Goal: Task Accomplishment & Management: Use online tool/utility

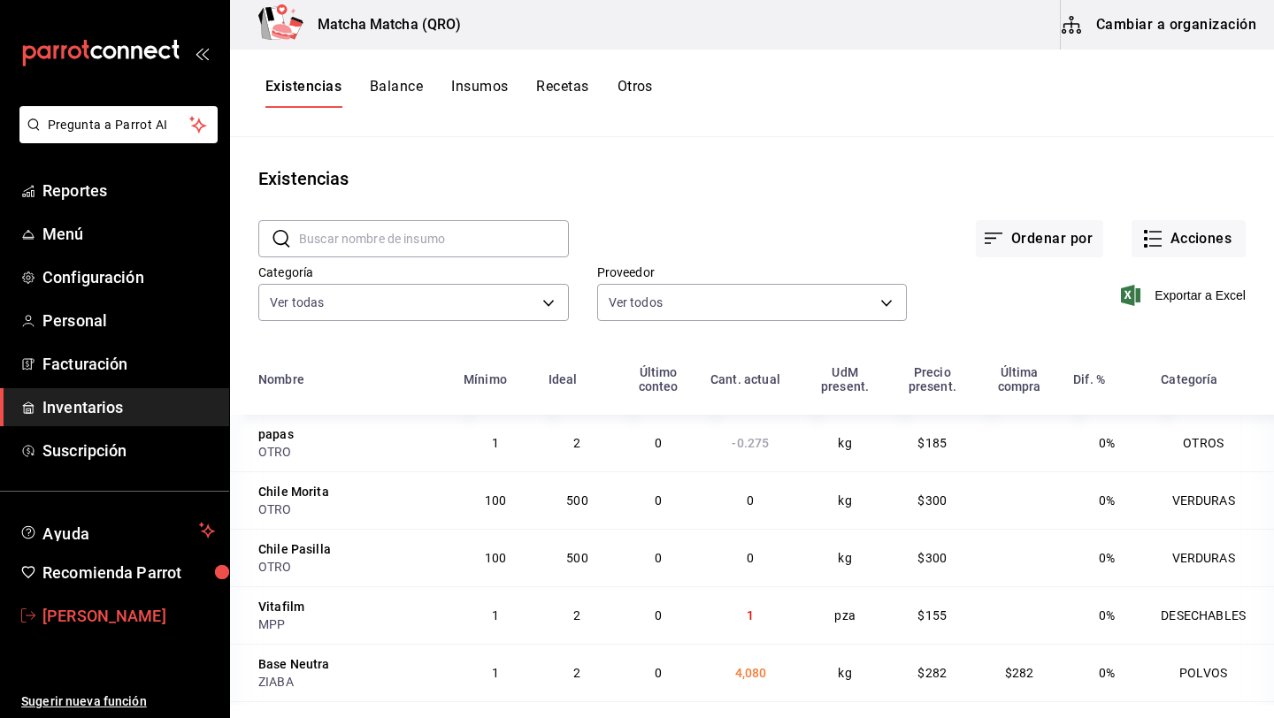
click at [90, 625] on span "Hector Barajas" at bounding box center [128, 616] width 173 height 24
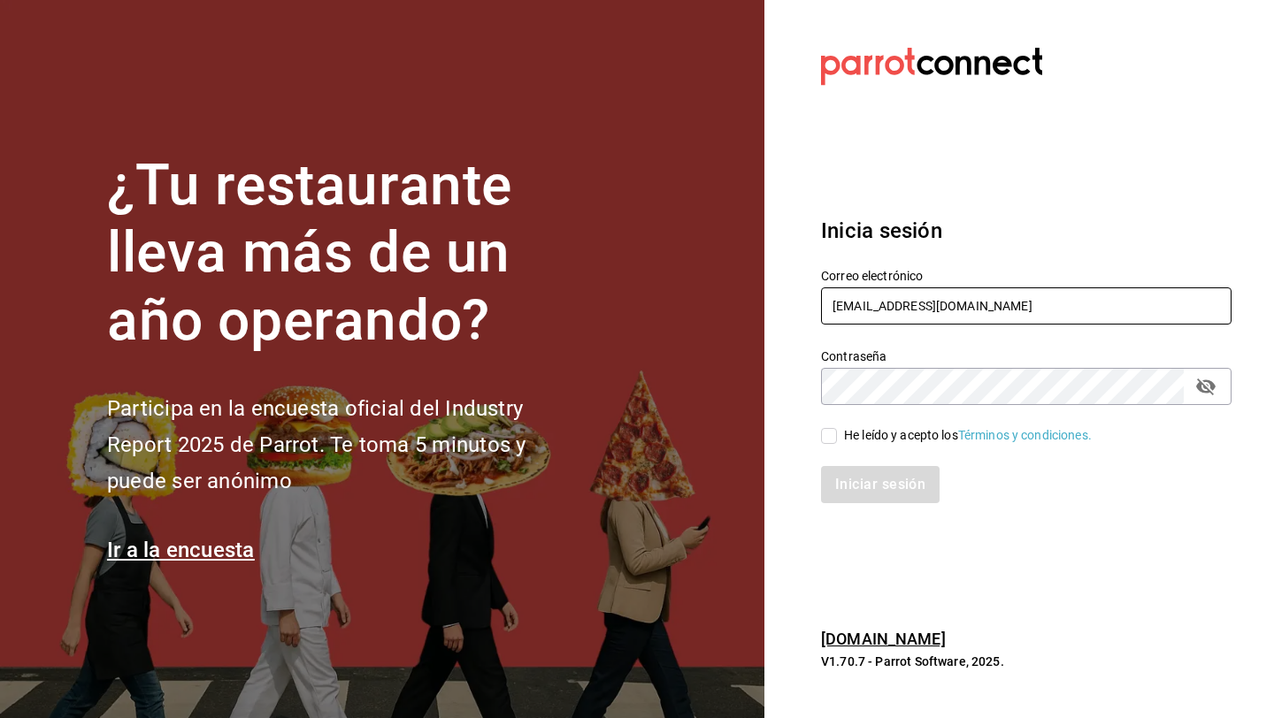
click at [1011, 303] on input "HECTOR_12@OUTLOOK.COM" at bounding box center [1026, 306] width 411 height 37
type input "andreaxbp@gmail.com"
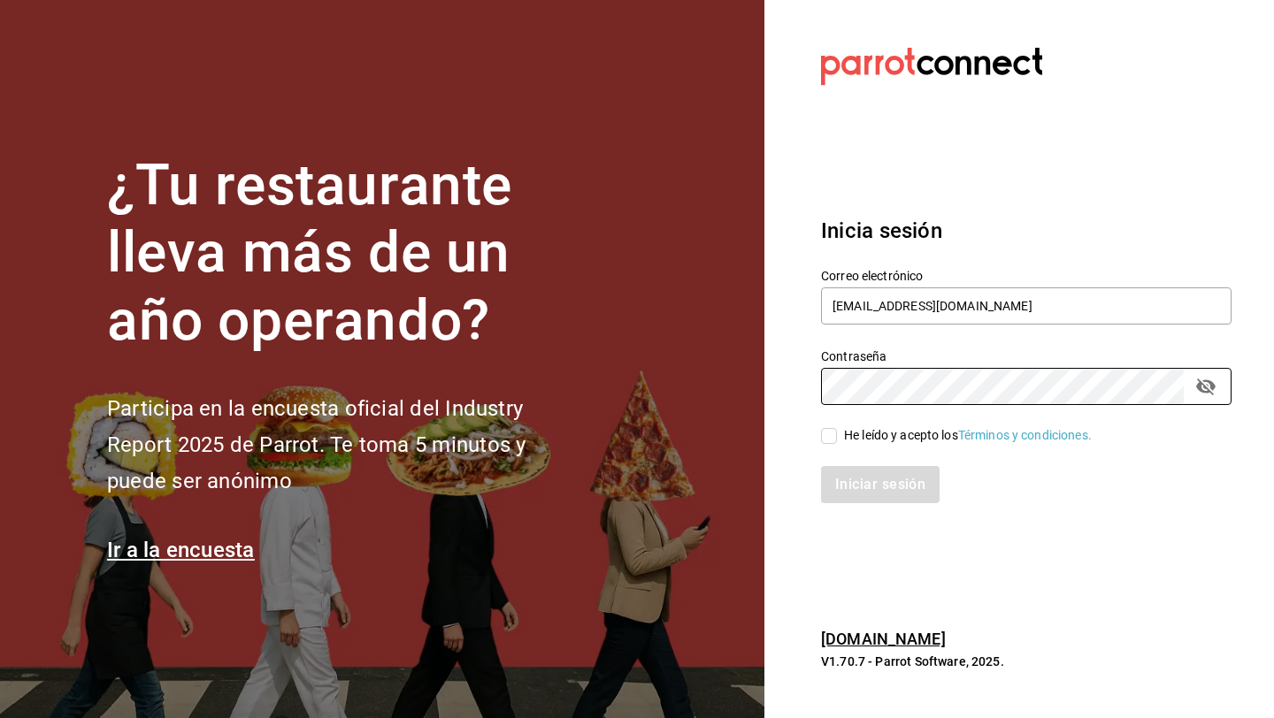
click at [835, 435] on input "He leído y acepto los Términos y condiciones." at bounding box center [829, 436] width 16 height 16
checkbox input "true"
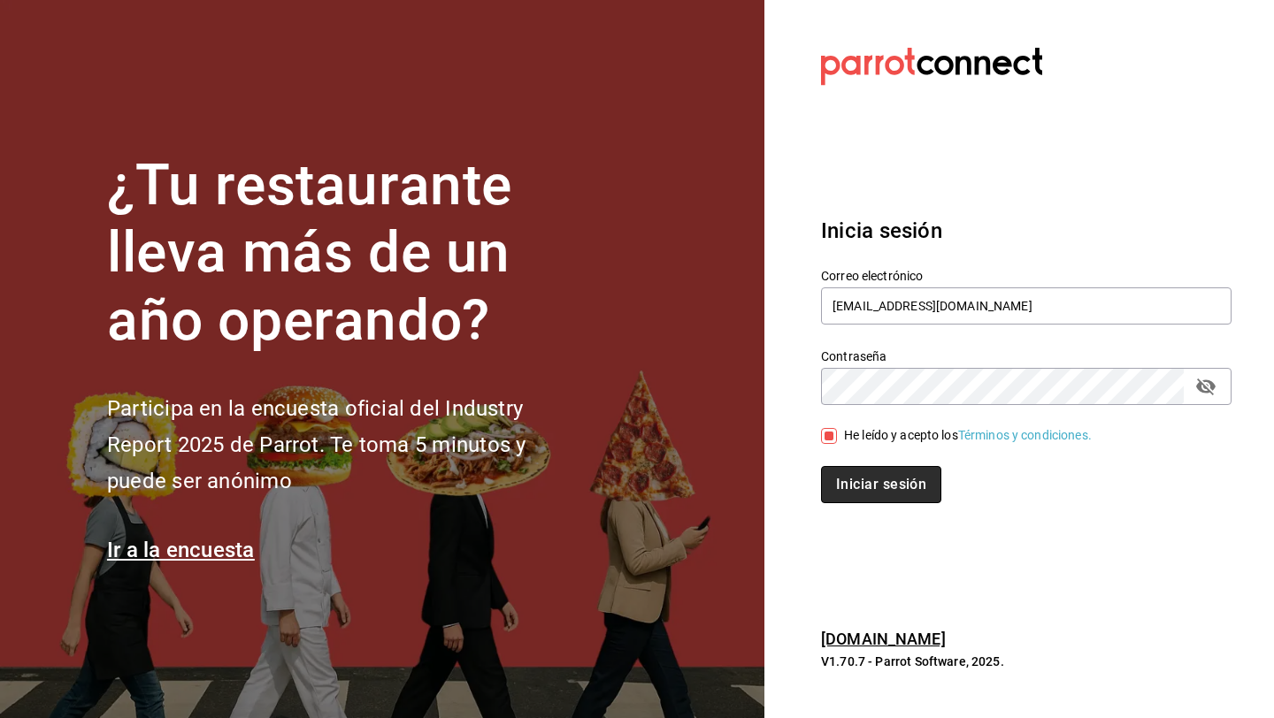
click at [864, 479] on button "Iniciar sesión" at bounding box center [881, 484] width 120 height 37
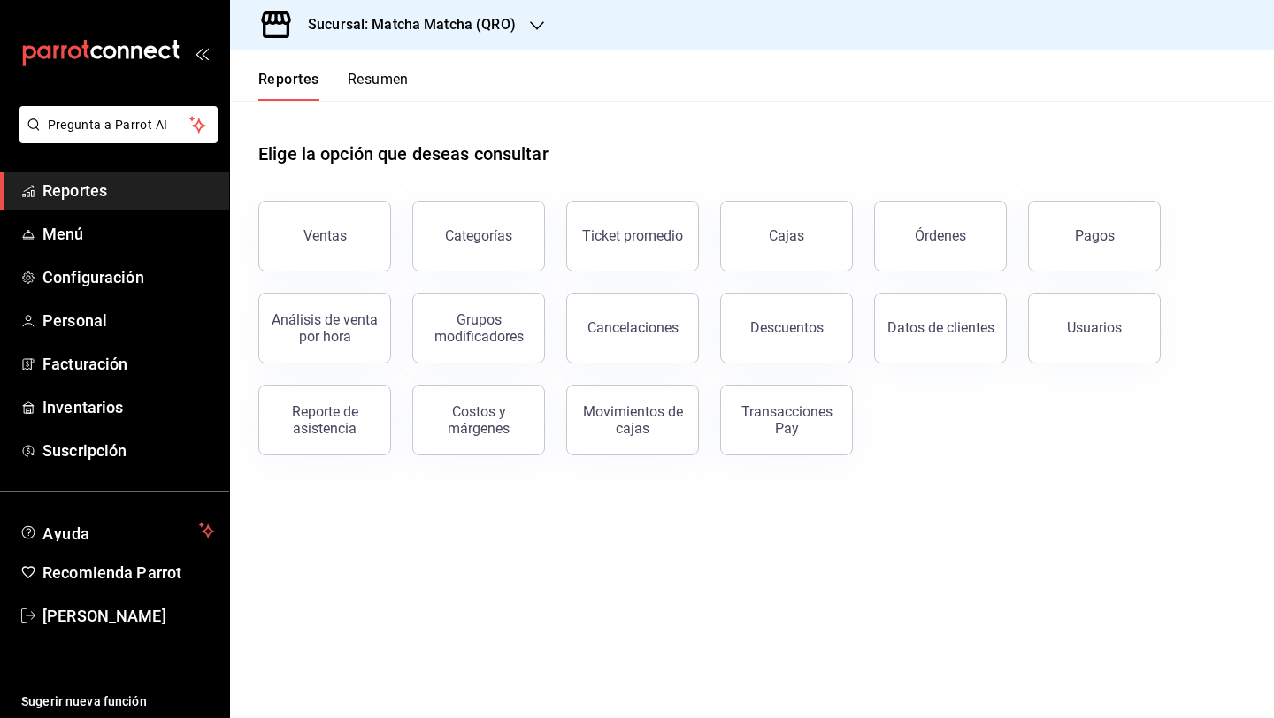
click at [539, 32] on div at bounding box center [537, 25] width 14 height 19
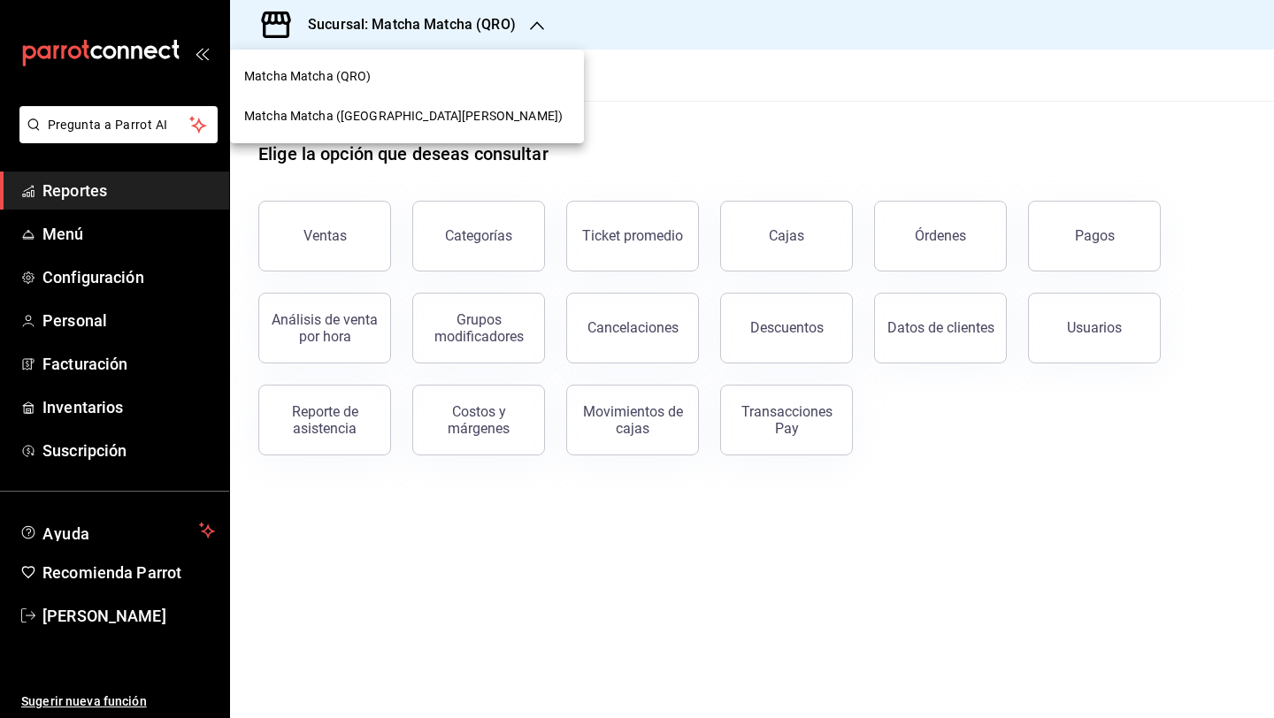
click at [447, 113] on div "Matcha Matcha ([GEOGRAPHIC_DATA][PERSON_NAME])" at bounding box center [407, 116] width 326 height 19
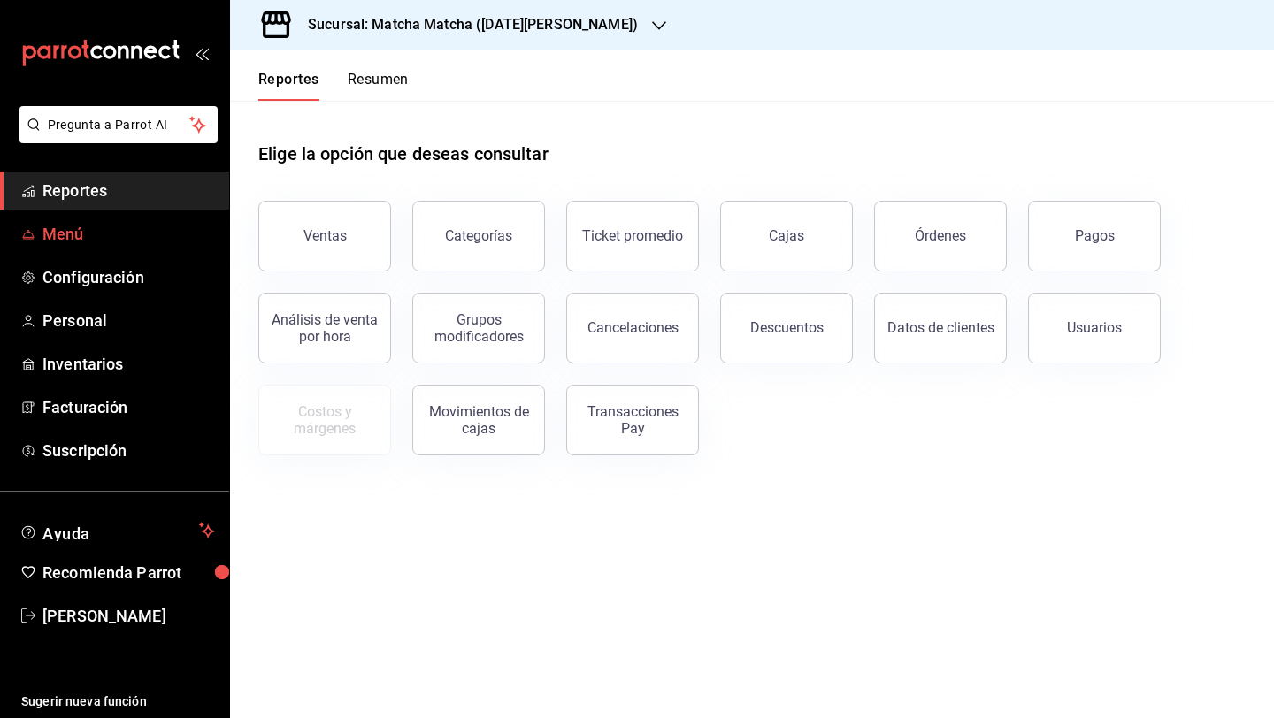
click at [94, 230] on span "Menú" at bounding box center [128, 234] width 173 height 24
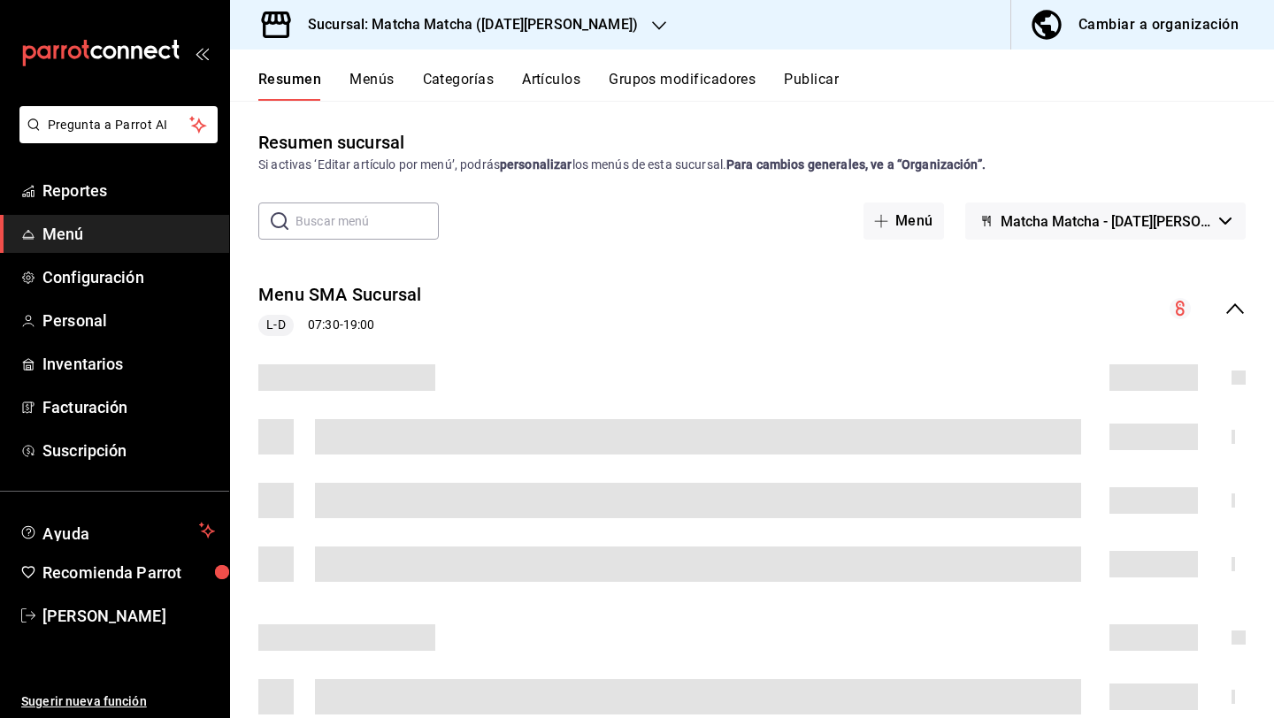
click at [1106, 30] on div "Cambiar a organización" at bounding box center [1159, 24] width 160 height 25
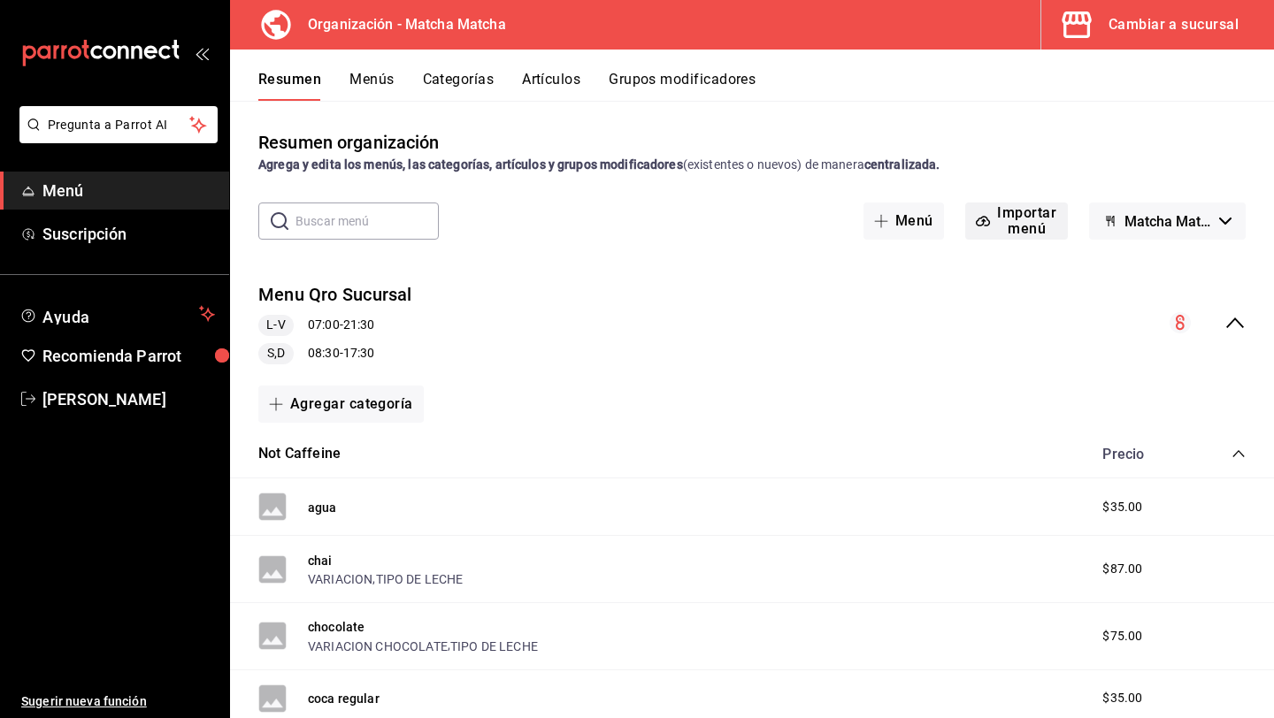
click at [1033, 219] on button "Importar menú" at bounding box center [1016, 221] width 103 height 37
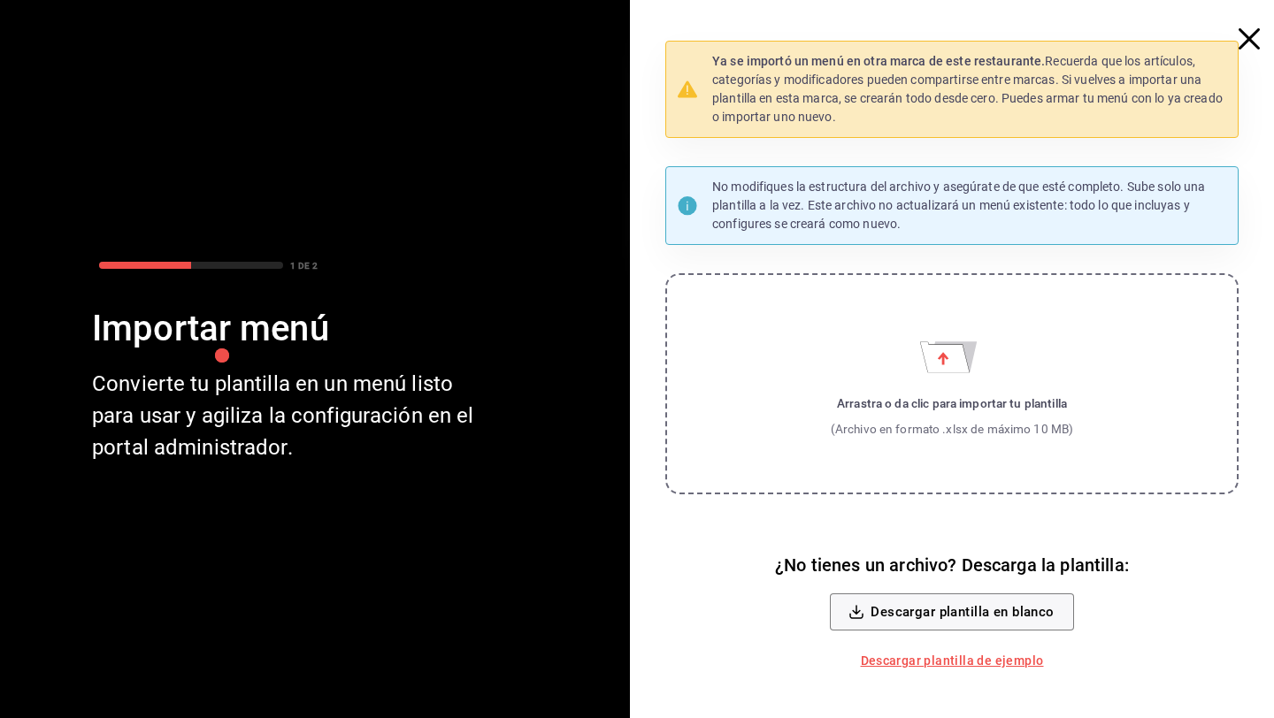
click at [1245, 45] on icon "button" at bounding box center [1249, 38] width 21 height 21
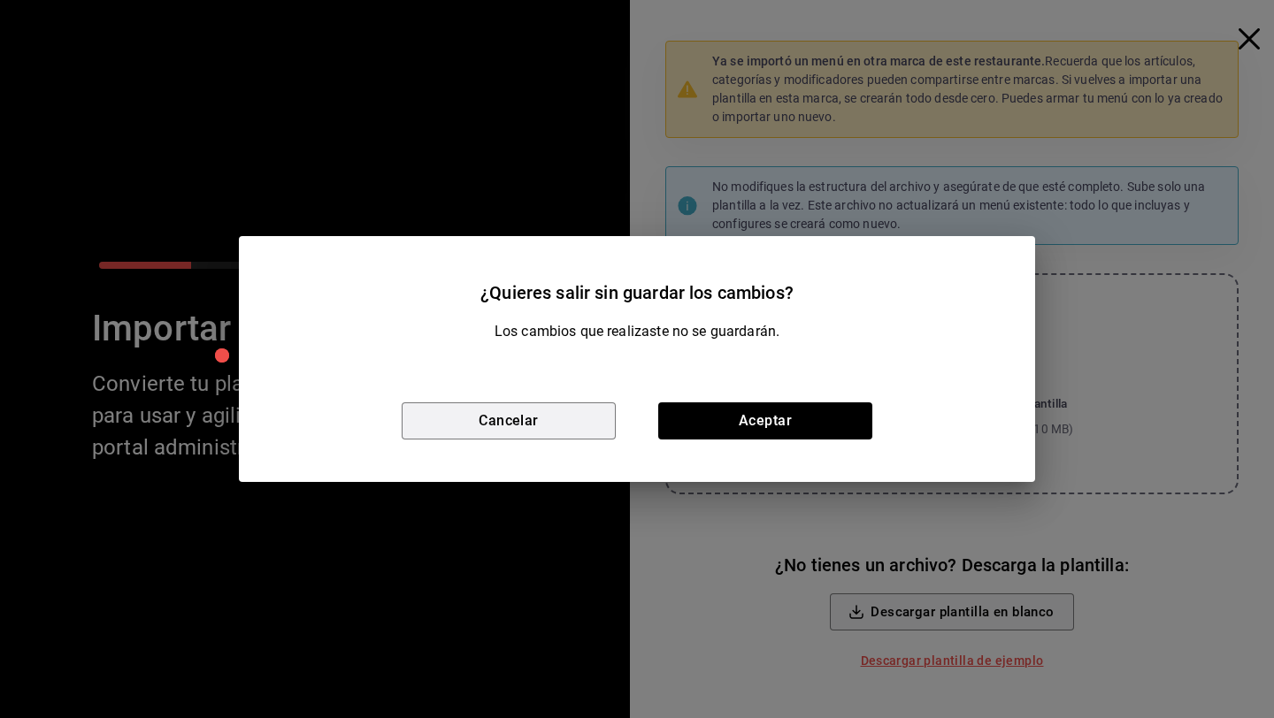
drag, startPoint x: 534, startPoint y: 420, endPoint x: 723, endPoint y: 447, distance: 191.2
click at [723, 448] on div "Cancelar Aceptar" at bounding box center [637, 421] width 796 height 122
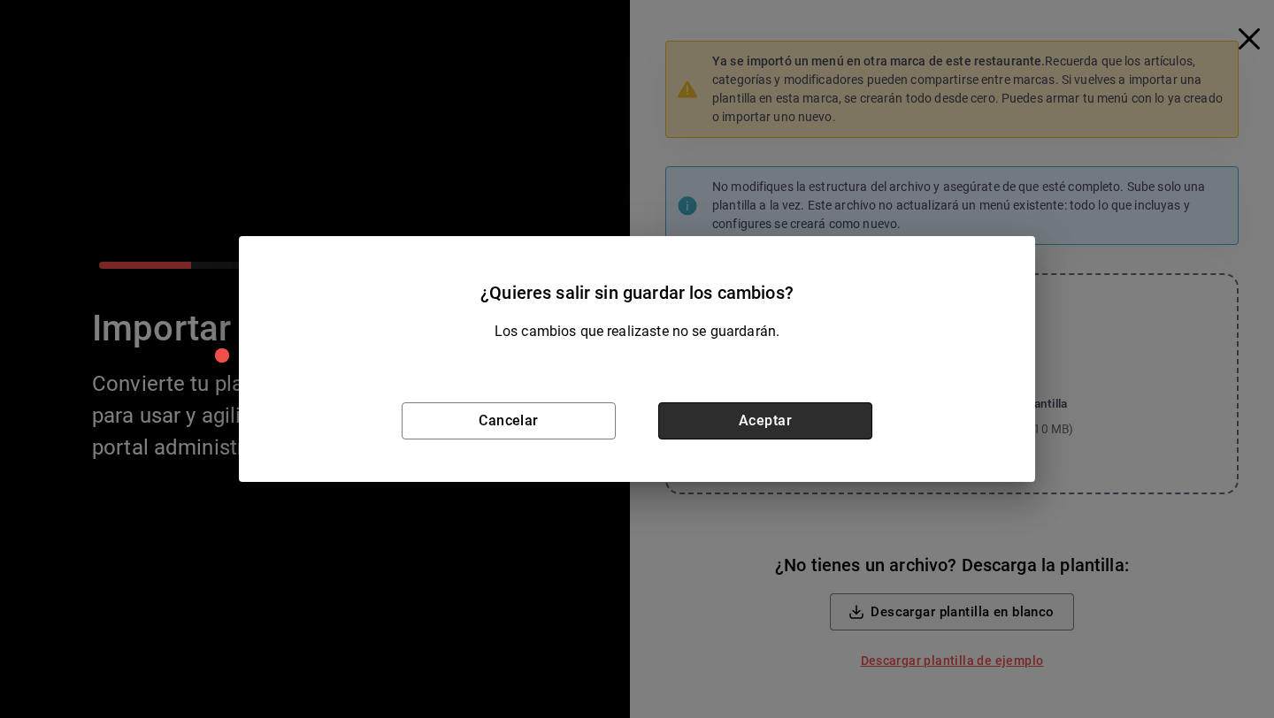
click at [716, 434] on button "Aceptar" at bounding box center [765, 421] width 214 height 37
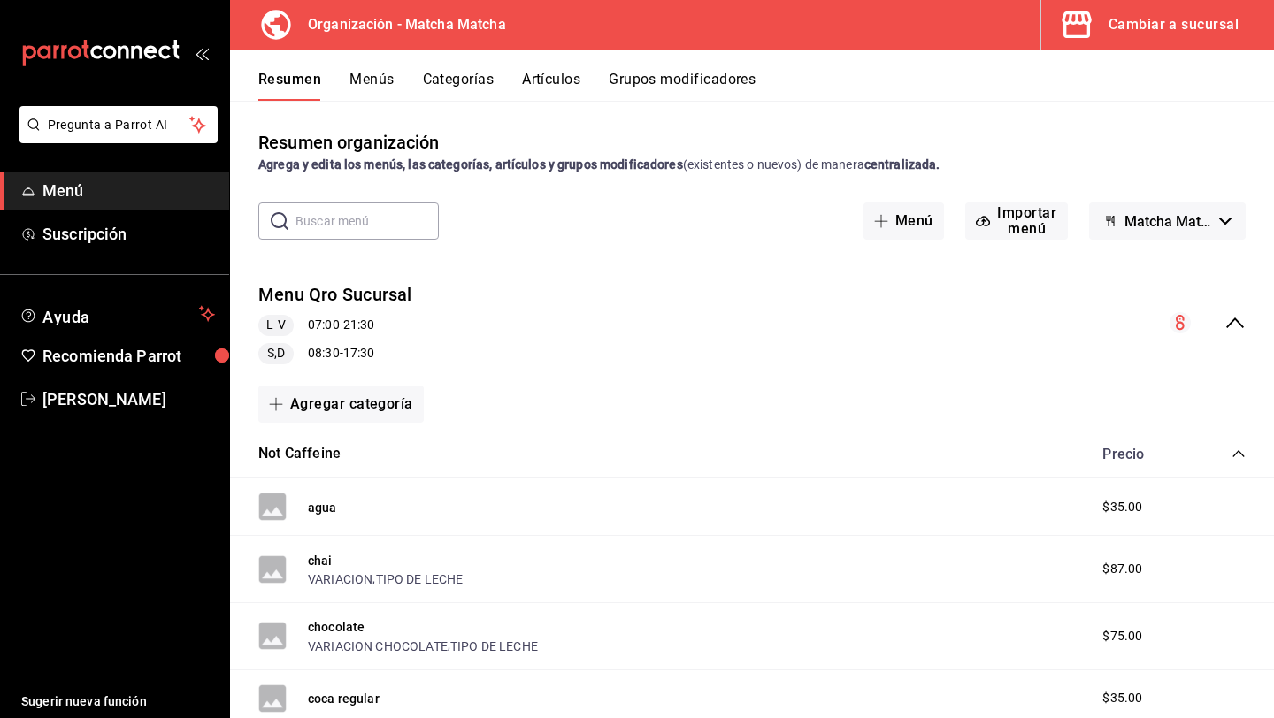
click at [371, 88] on button "Menús" at bounding box center [372, 86] width 44 height 30
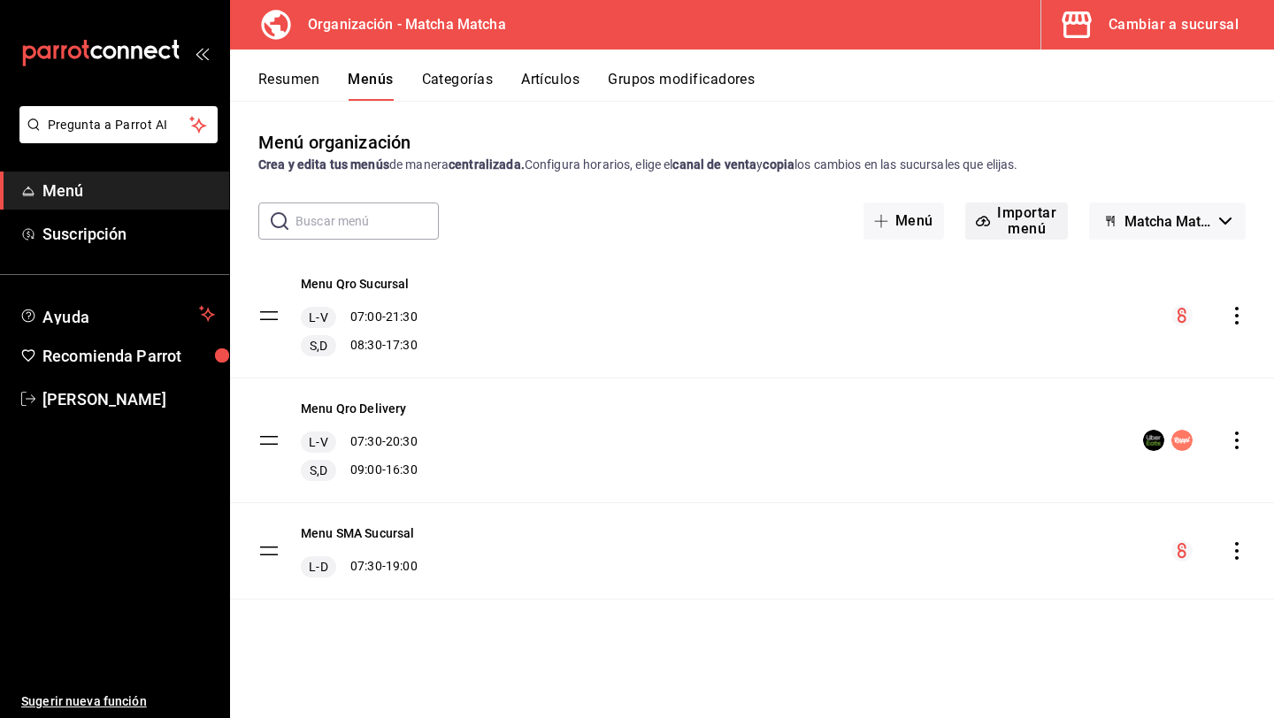
click at [1022, 223] on button "Importar menú" at bounding box center [1016, 221] width 103 height 37
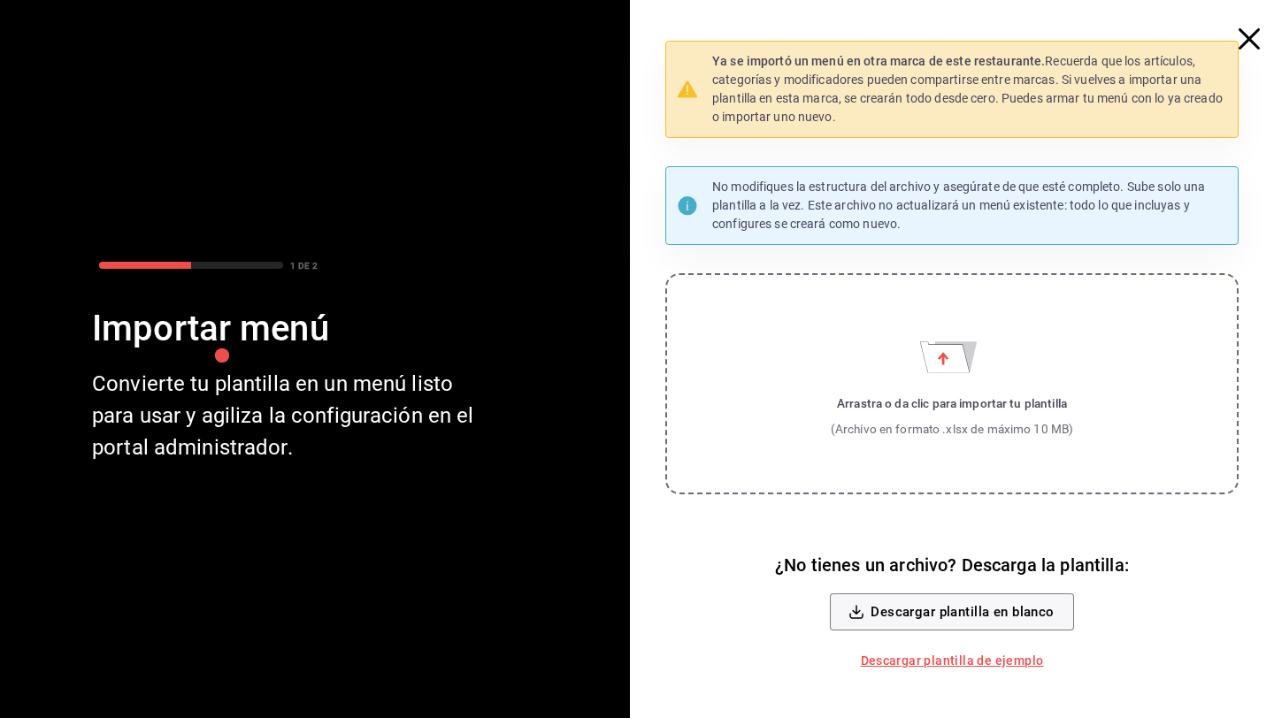
click at [941, 397] on div "Arrastra o da clic para importar tu plantilla" at bounding box center [952, 404] width 243 height 18
click at [0, 0] on input "Arrastra o da clic para importar tu plantilla (Archivo en formato .xlsx de máxi…" at bounding box center [0, 0] width 0 height 0
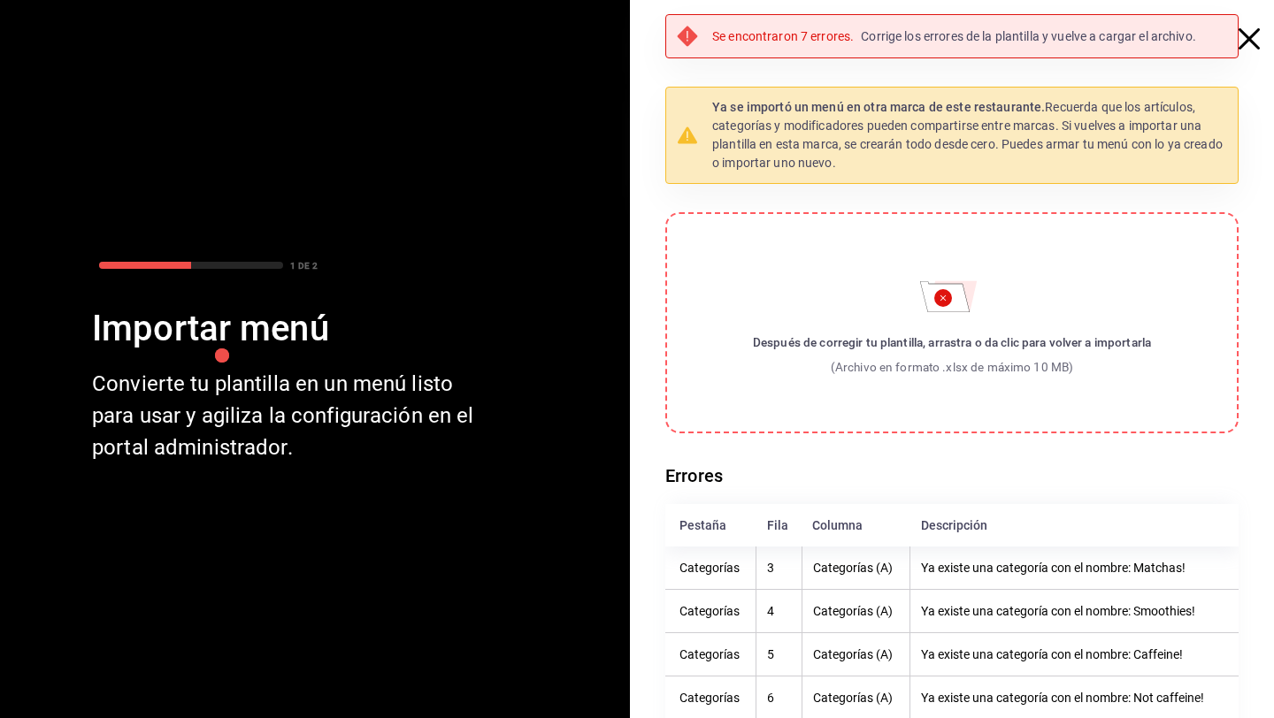
click at [1245, 41] on icon "button" at bounding box center [1249, 38] width 21 height 21
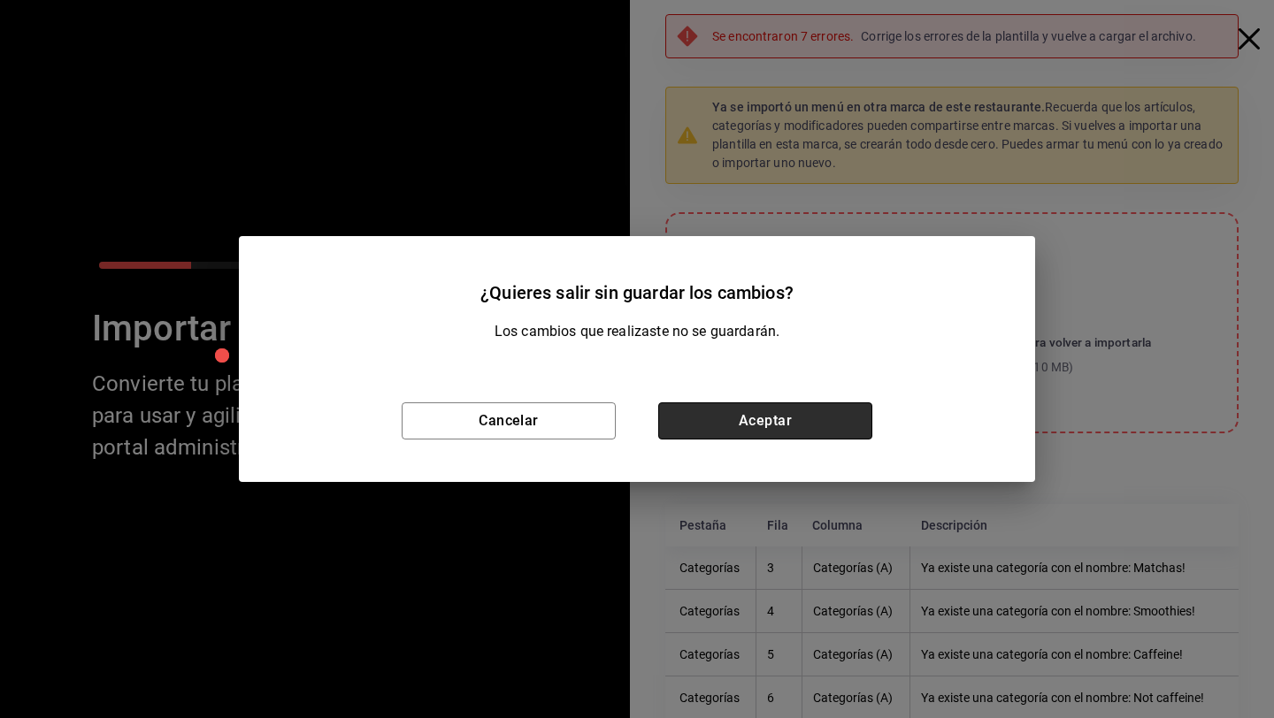
click at [763, 427] on button "Aceptar" at bounding box center [765, 421] width 214 height 37
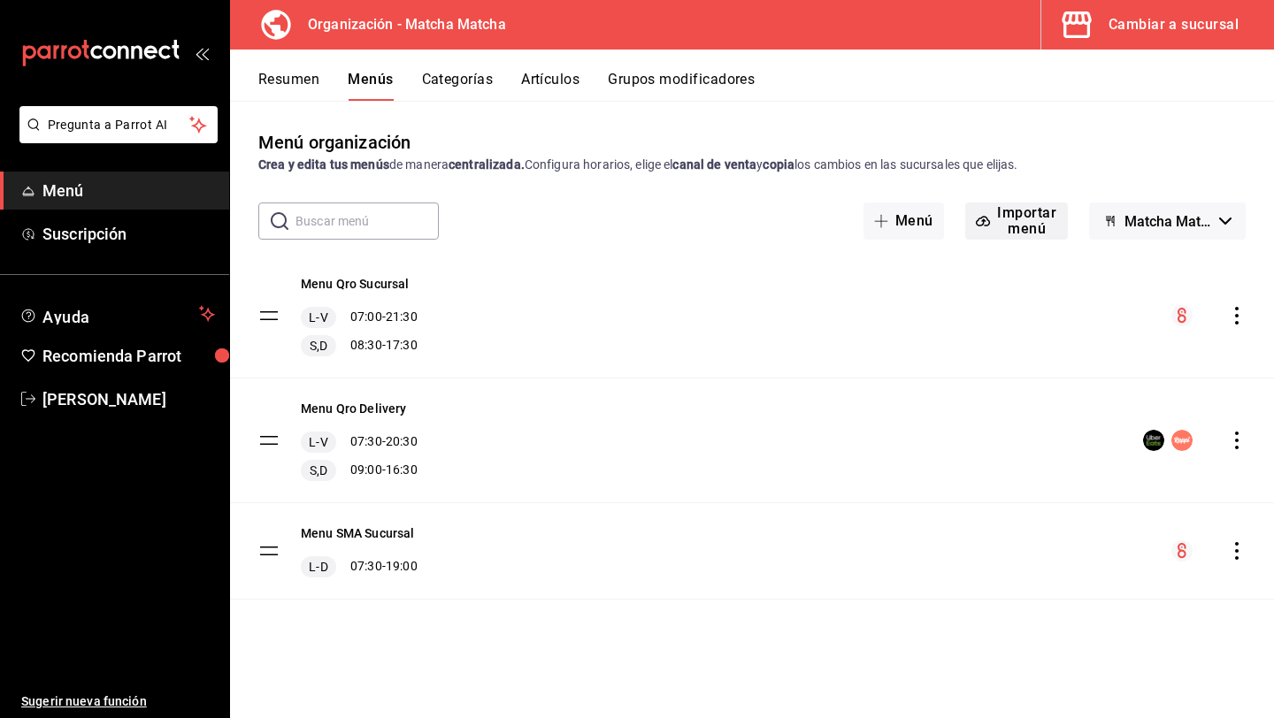
click at [1004, 206] on button "Importar menú" at bounding box center [1016, 221] width 103 height 37
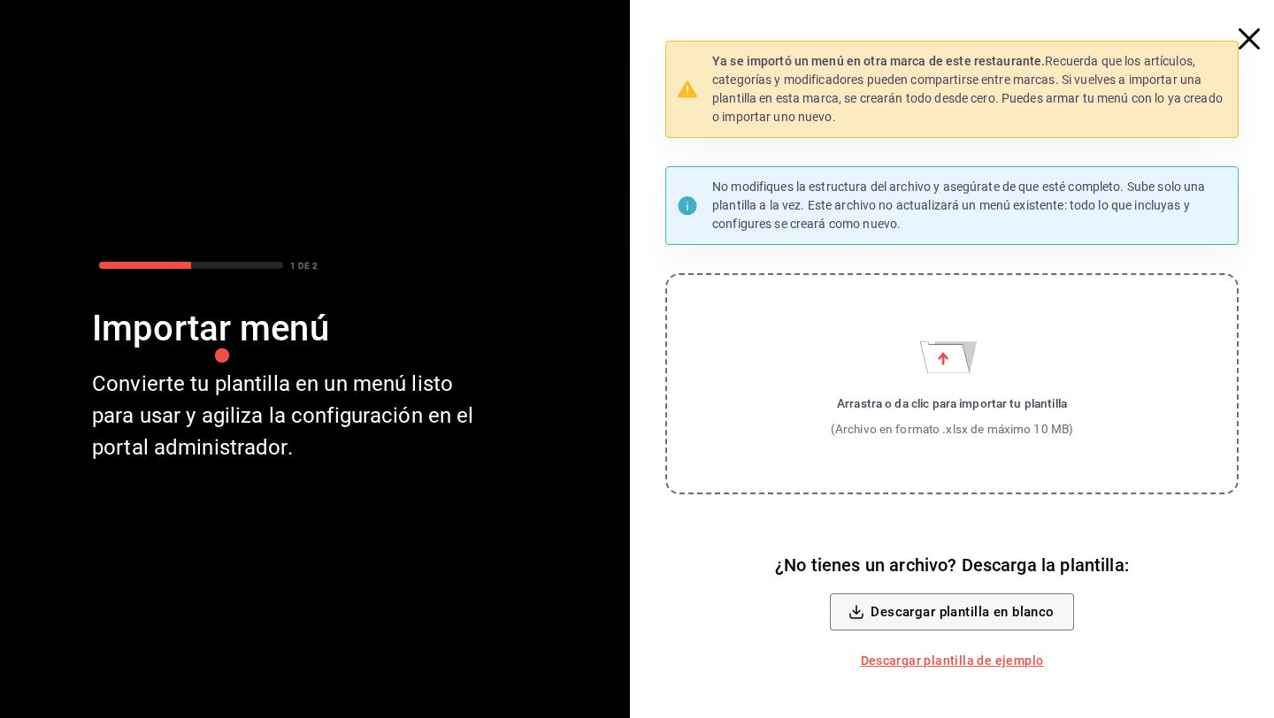
click at [893, 369] on label "Arrastra o da clic para importar tu plantilla (Archivo en formato .xlsx de máxi…" at bounding box center [951, 383] width 573 height 221
click at [0, 0] on input "Arrastra o da clic para importar tu plantilla (Archivo en formato .xlsx de máxi…" at bounding box center [0, 0] width 0 height 0
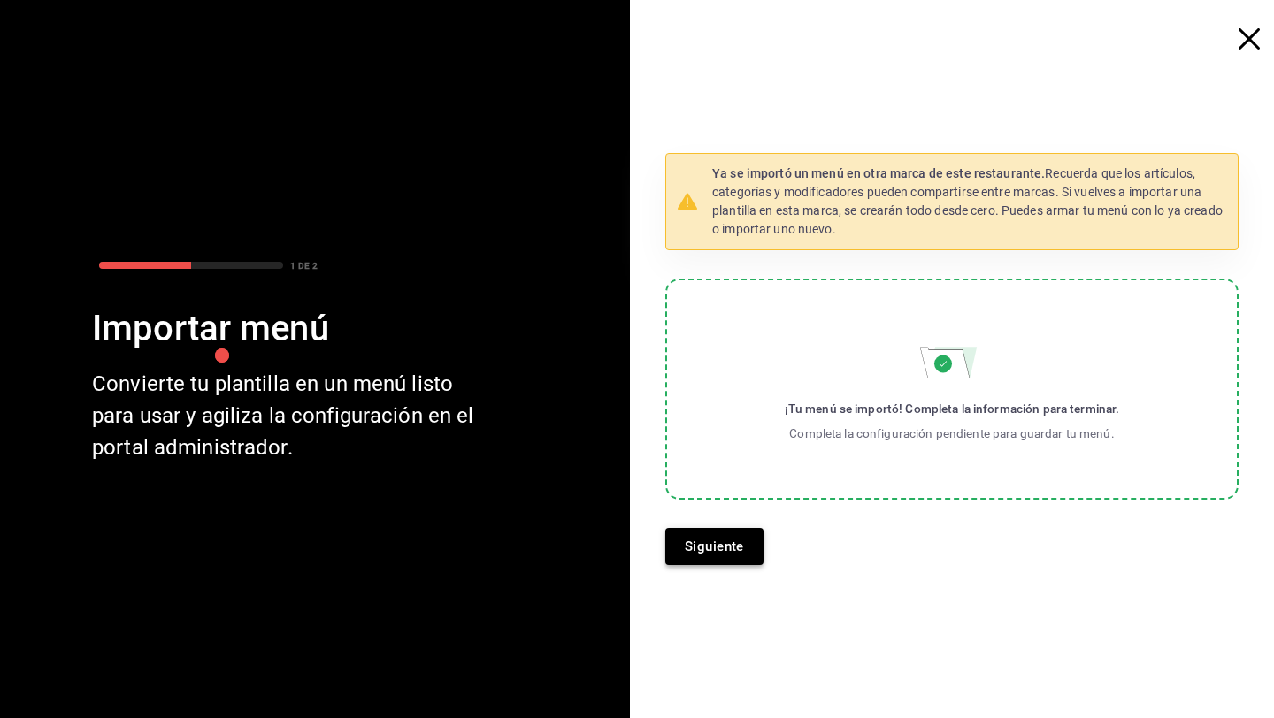
click at [730, 546] on button "Siguiente" at bounding box center [714, 546] width 98 height 37
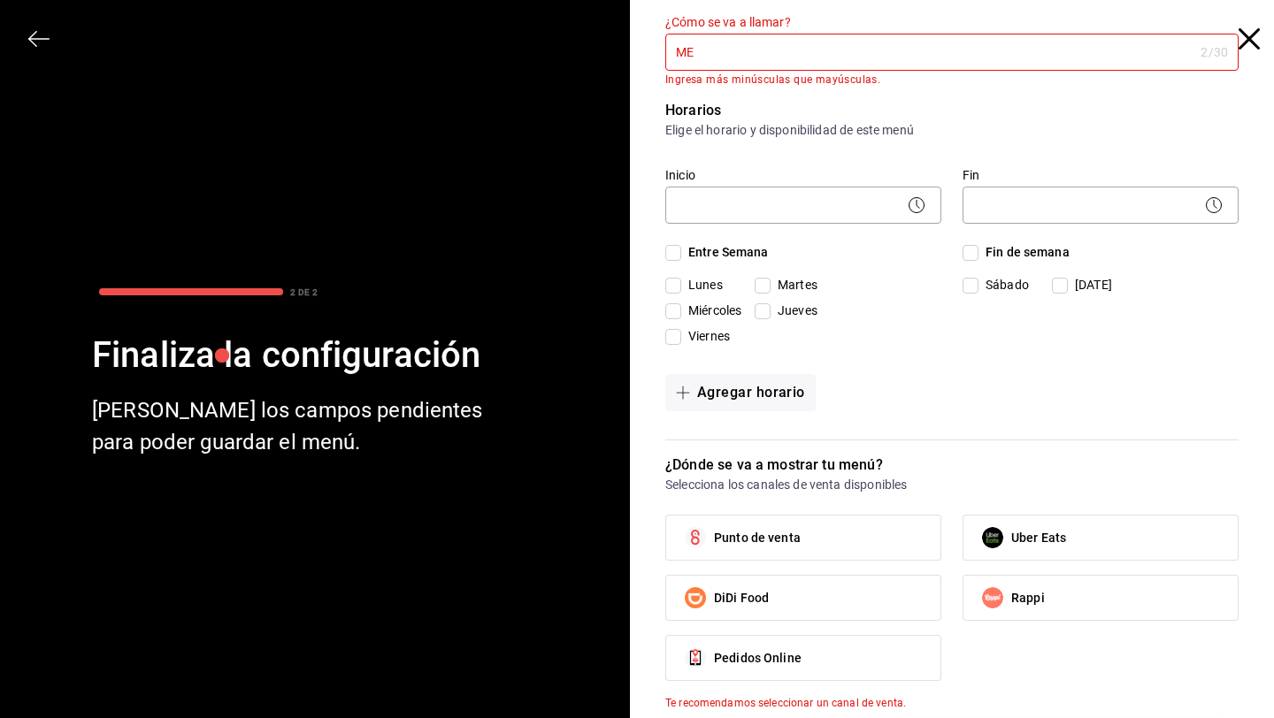
type input "M"
type input "N"
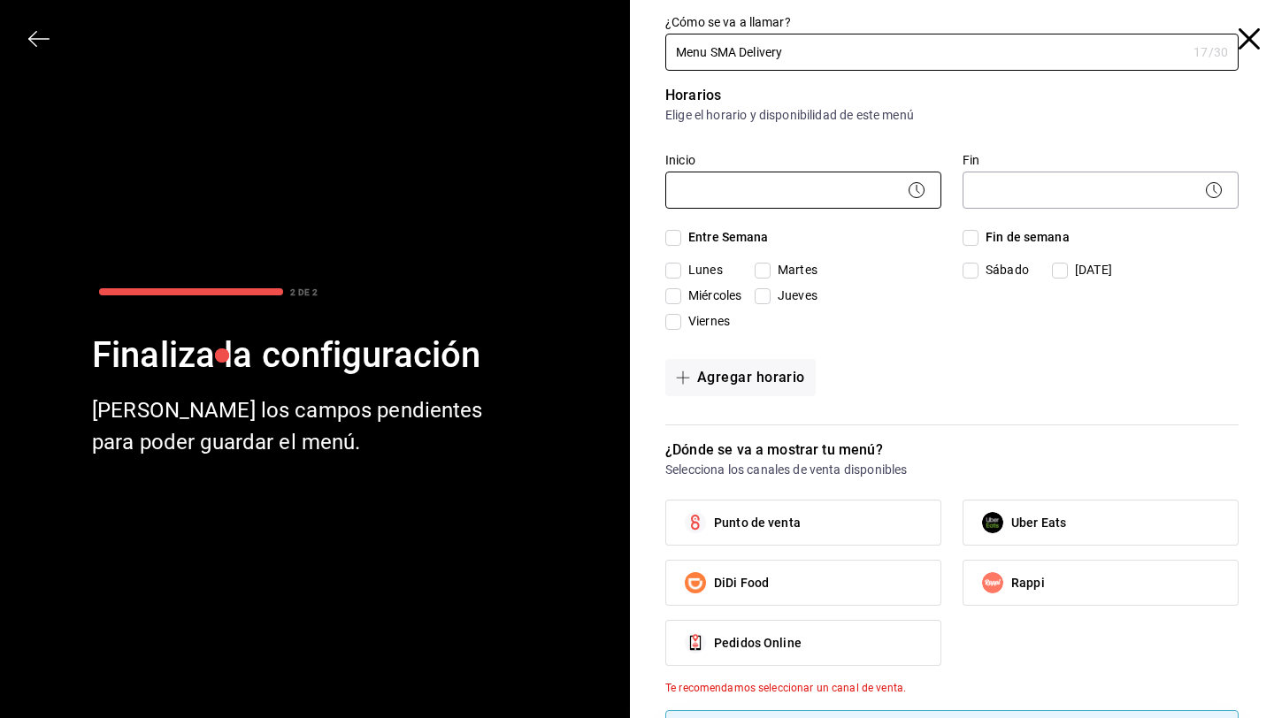
type input "Menu SMA Delivery"
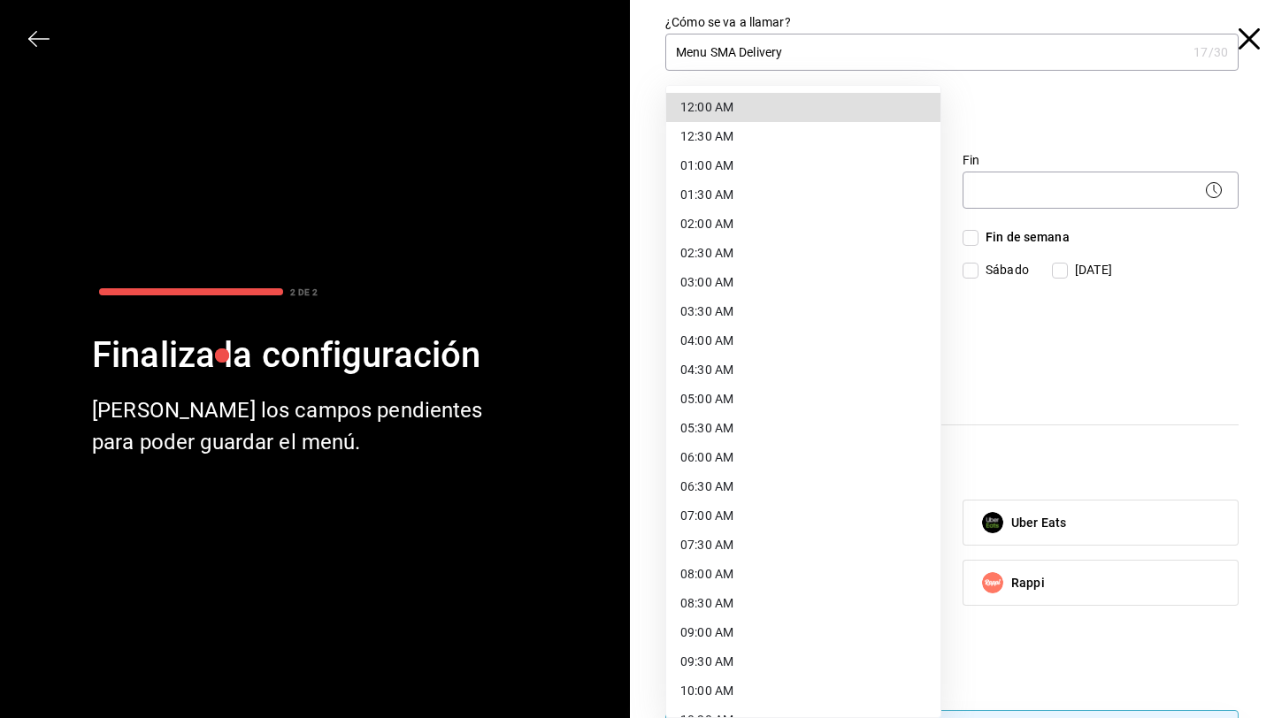
click at [866, 197] on body "Pregunta a Parrot AI Menú Suscripción Ayuda Recomienda Parrot [PERSON_NAME] Sug…" at bounding box center [637, 359] width 1274 height 718
click at [714, 636] on li "09:00 AM" at bounding box center [803, 633] width 274 height 29
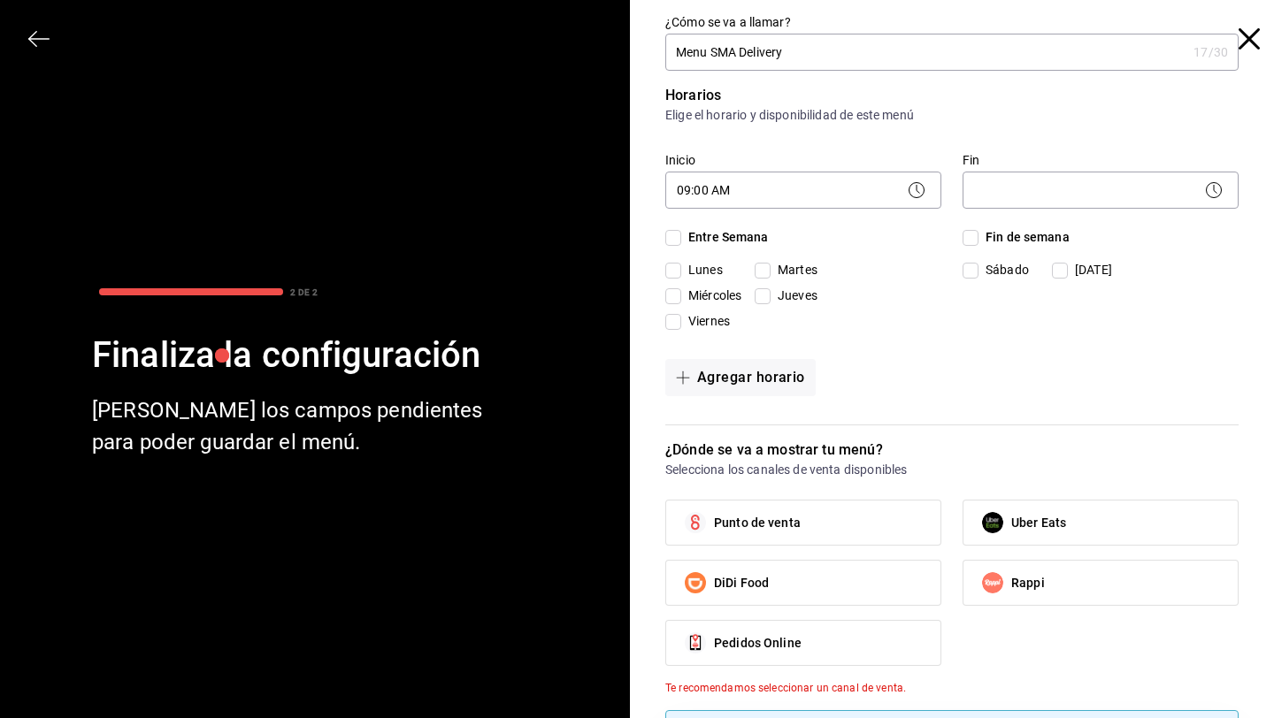
click at [921, 193] on icon at bounding box center [916, 190] width 21 height 21
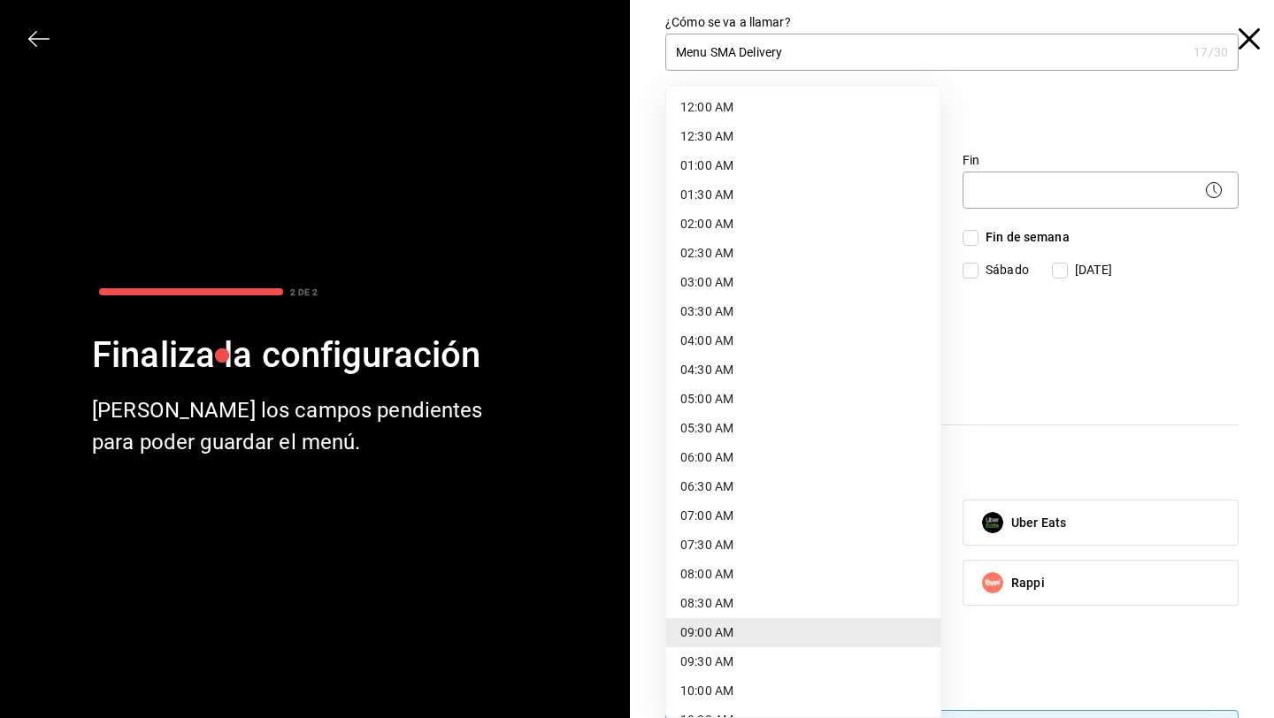
click at [896, 201] on body "Pregunta a Parrot AI Menú Suscripción Ayuda Recomienda Parrot [PERSON_NAME] Sug…" at bounding box center [637, 359] width 1274 height 718
click at [711, 658] on li "09:30 AM" at bounding box center [803, 662] width 274 height 29
type input "09:30"
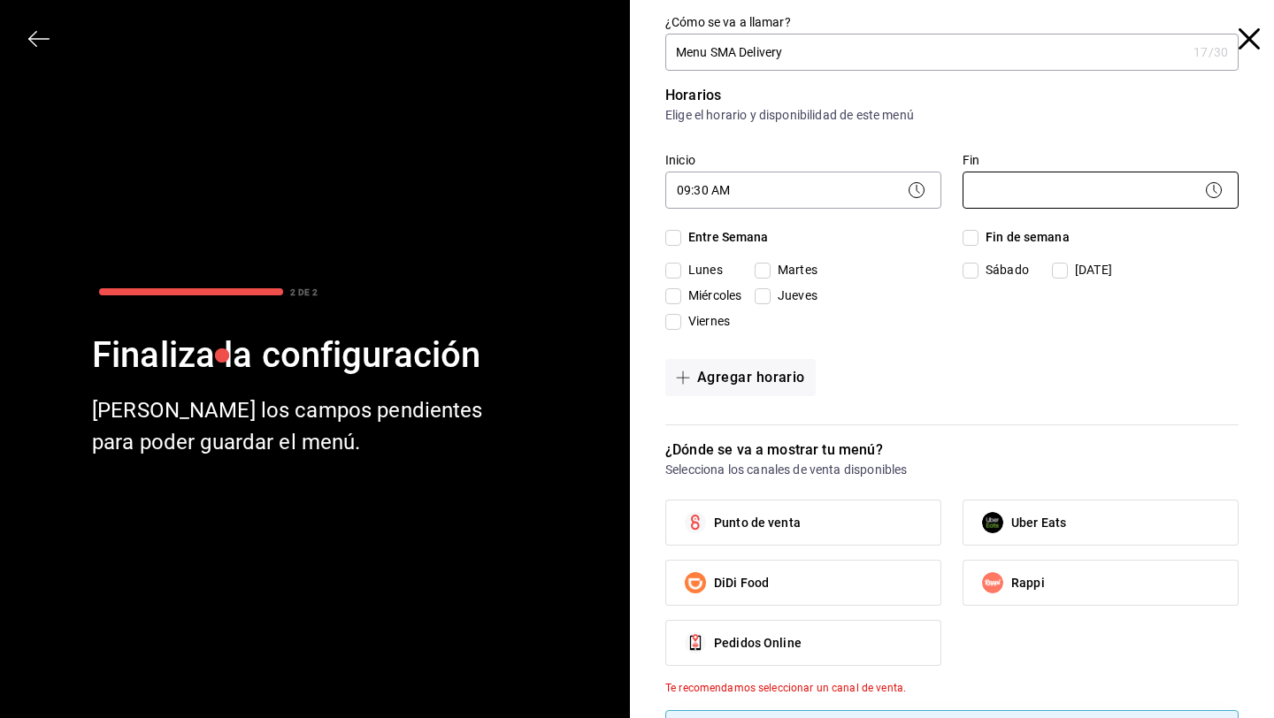
click at [1139, 197] on body "Pregunta a Parrot AI Menú Suscripción Ayuda Recomienda Parrot [PERSON_NAME] Sug…" at bounding box center [637, 359] width 1274 height 718
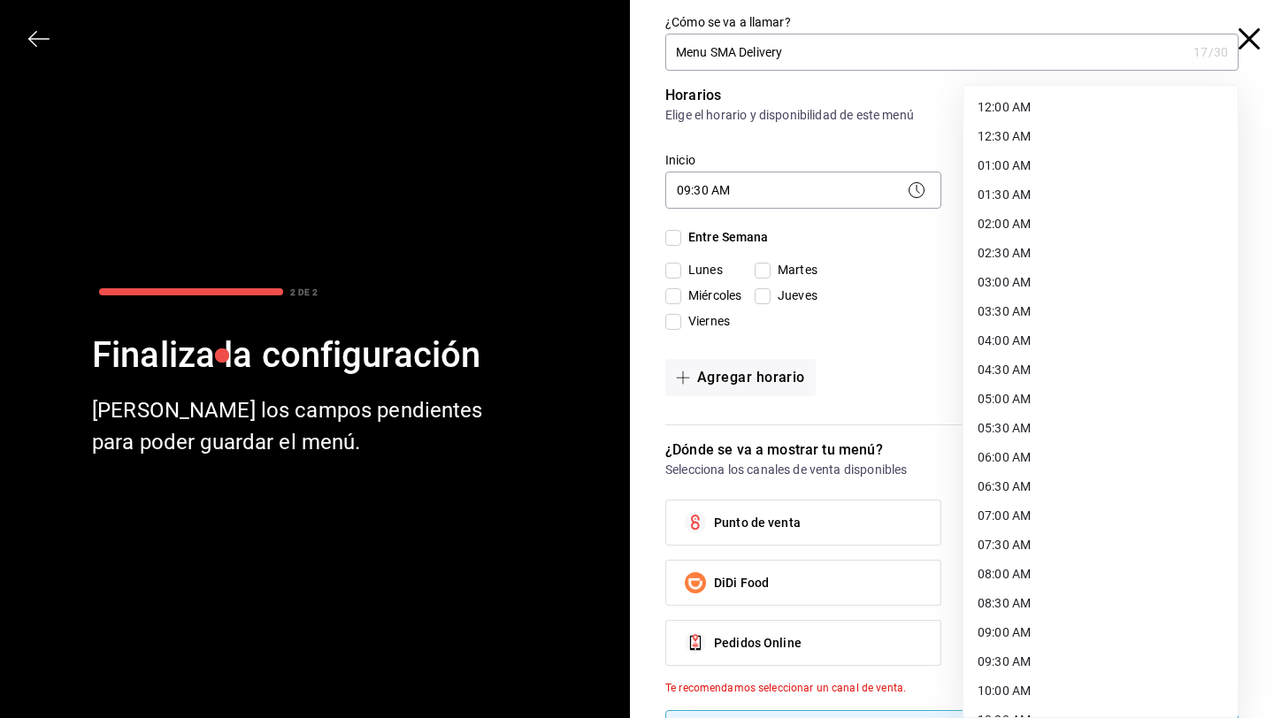
click at [1015, 462] on li "06:00 AM" at bounding box center [1101, 457] width 274 height 29
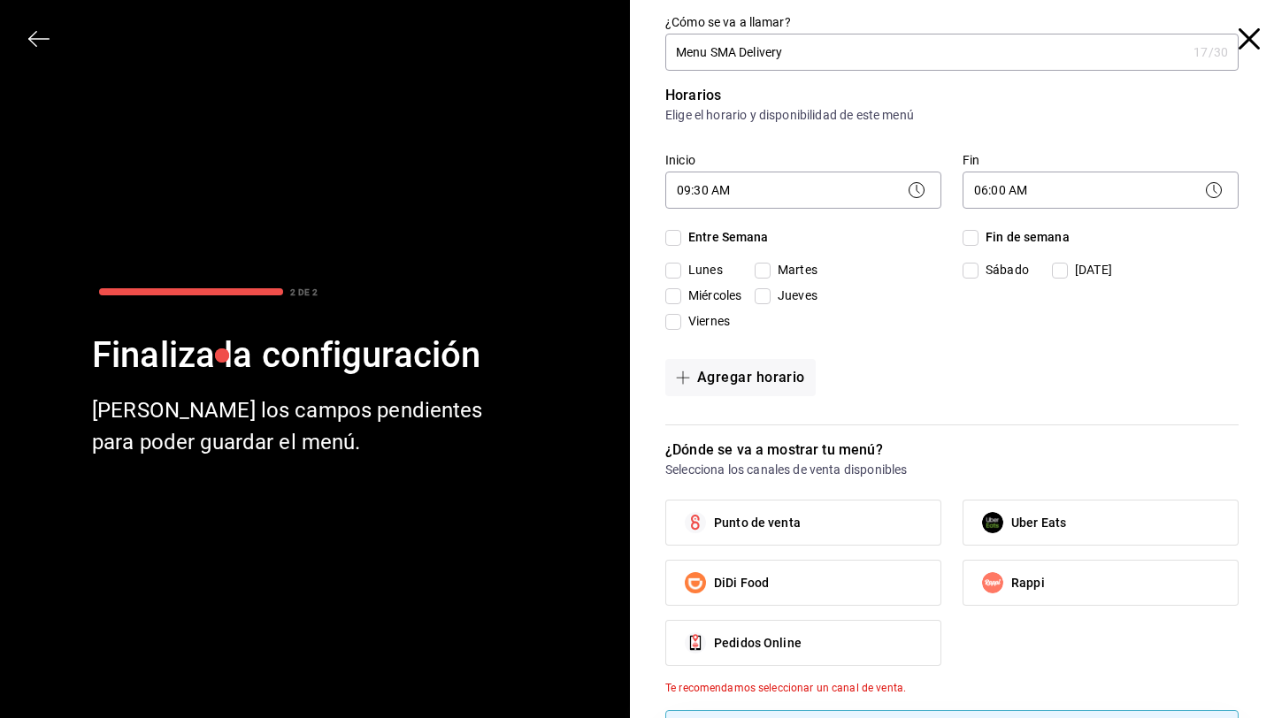
click at [1107, 210] on div "06:00 AM 06:00" at bounding box center [1101, 188] width 276 height 47
click at [1094, 200] on body "Pregunta a Parrot AI Menú Suscripción Ayuda Recomienda Parrot [PERSON_NAME] Sug…" at bounding box center [637, 359] width 1274 height 718
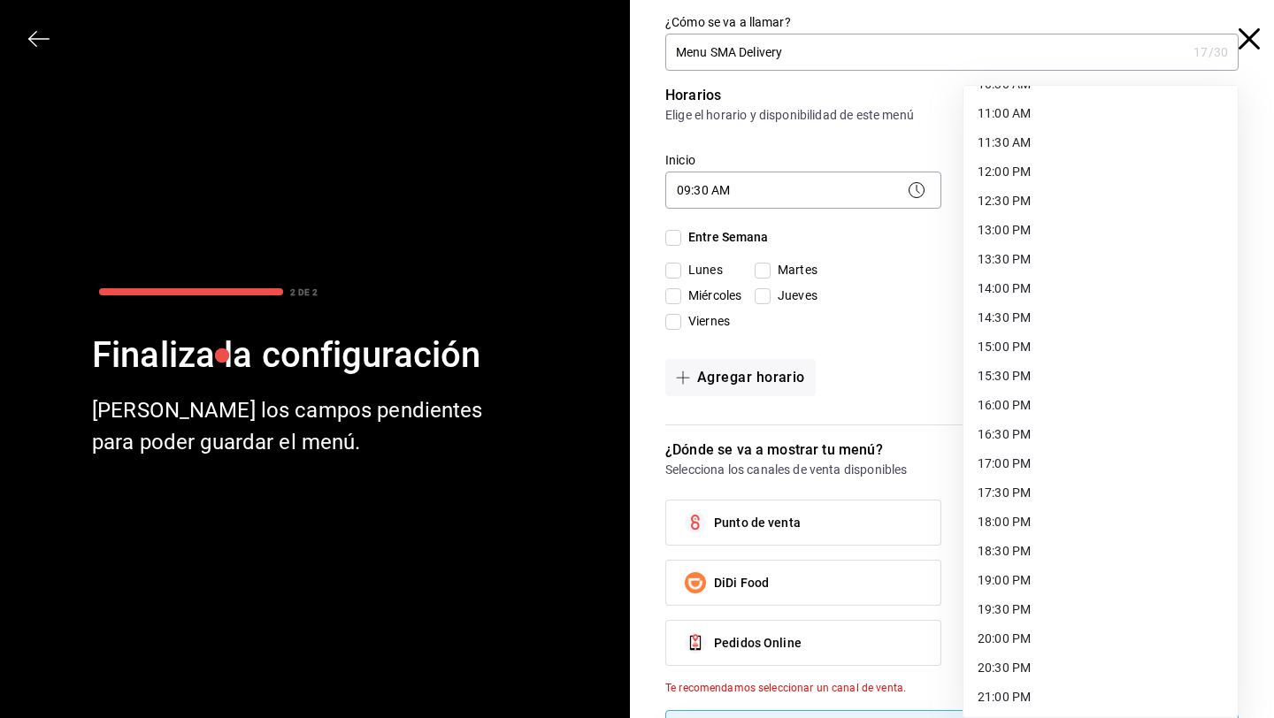
scroll to position [671, 0]
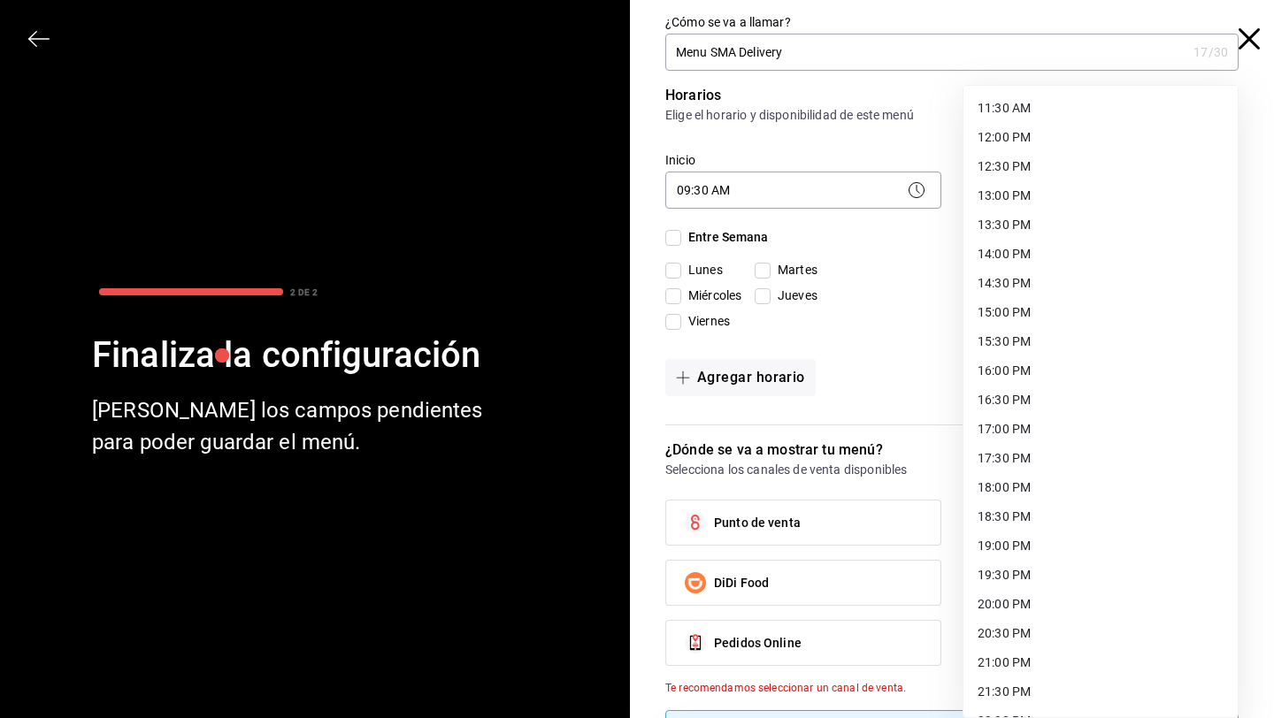
click at [1024, 484] on li "18:00 PM" at bounding box center [1101, 487] width 274 height 29
type input "18:00"
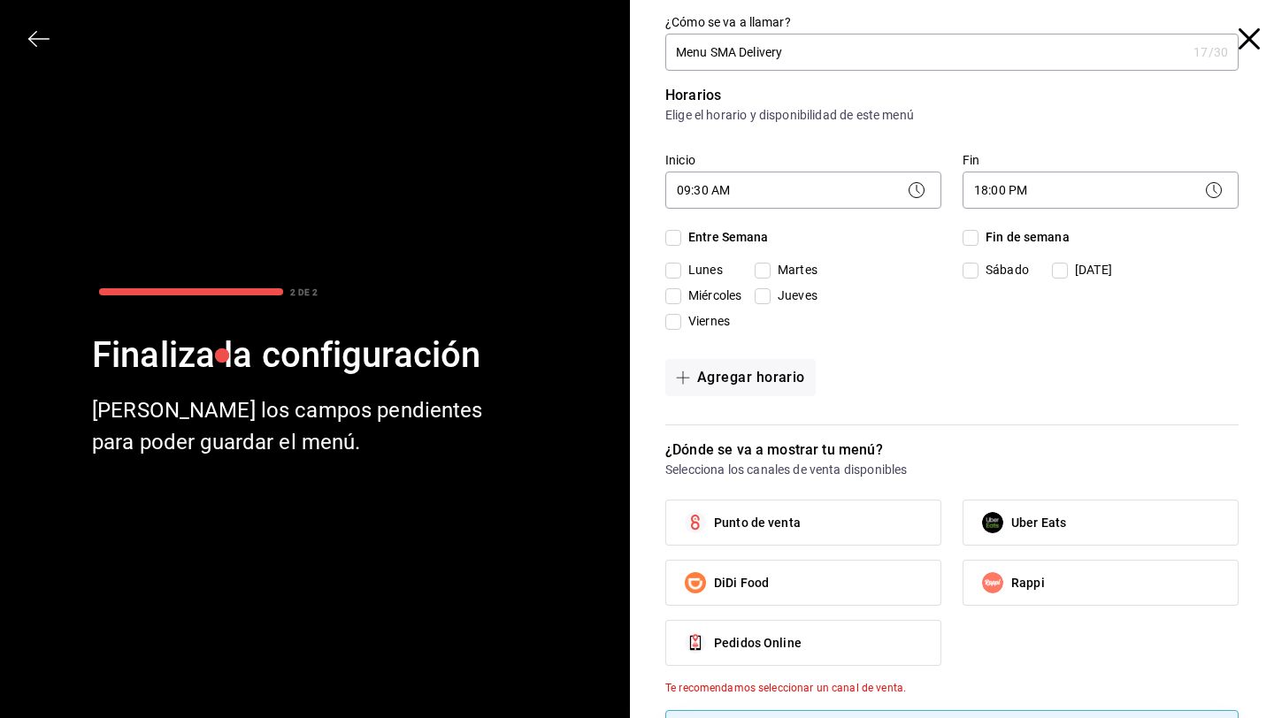
click at [672, 240] on input "Entre Semana" at bounding box center [673, 238] width 16 height 16
checkbox input "true"
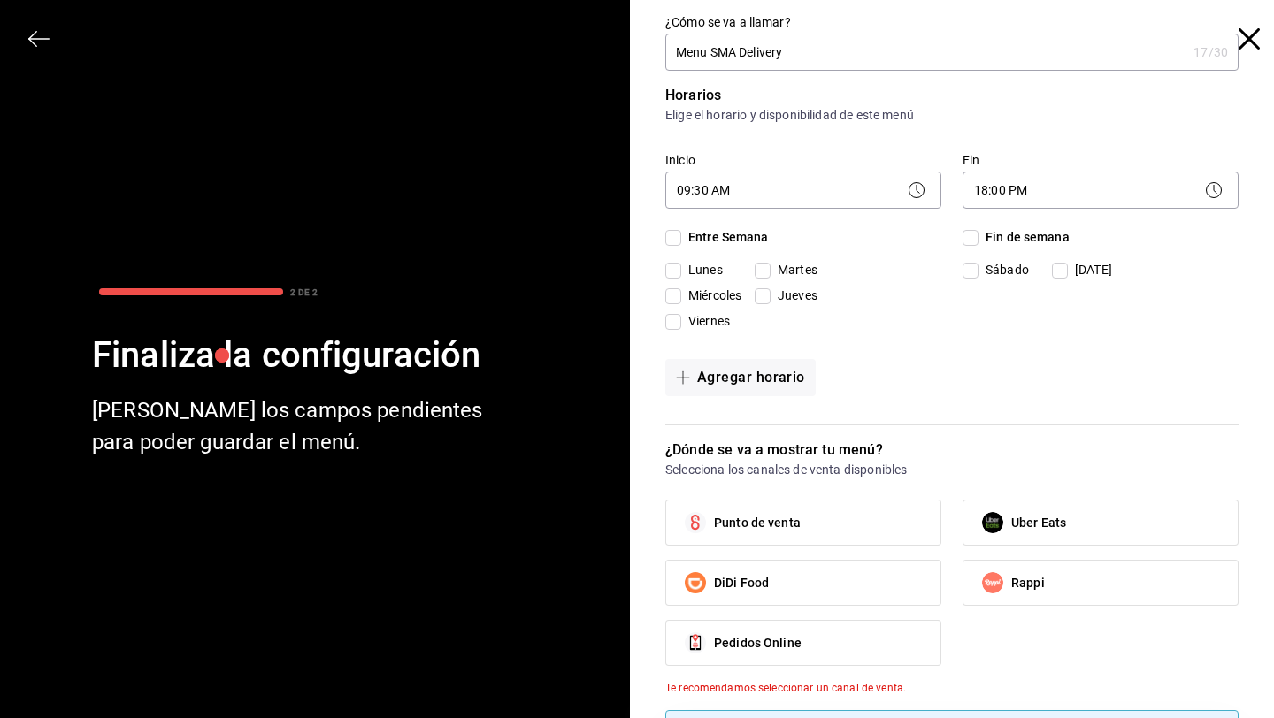
checkbox input "true"
click at [672, 296] on input "Miércoles" at bounding box center [673, 296] width 16 height 16
checkbox input "false"
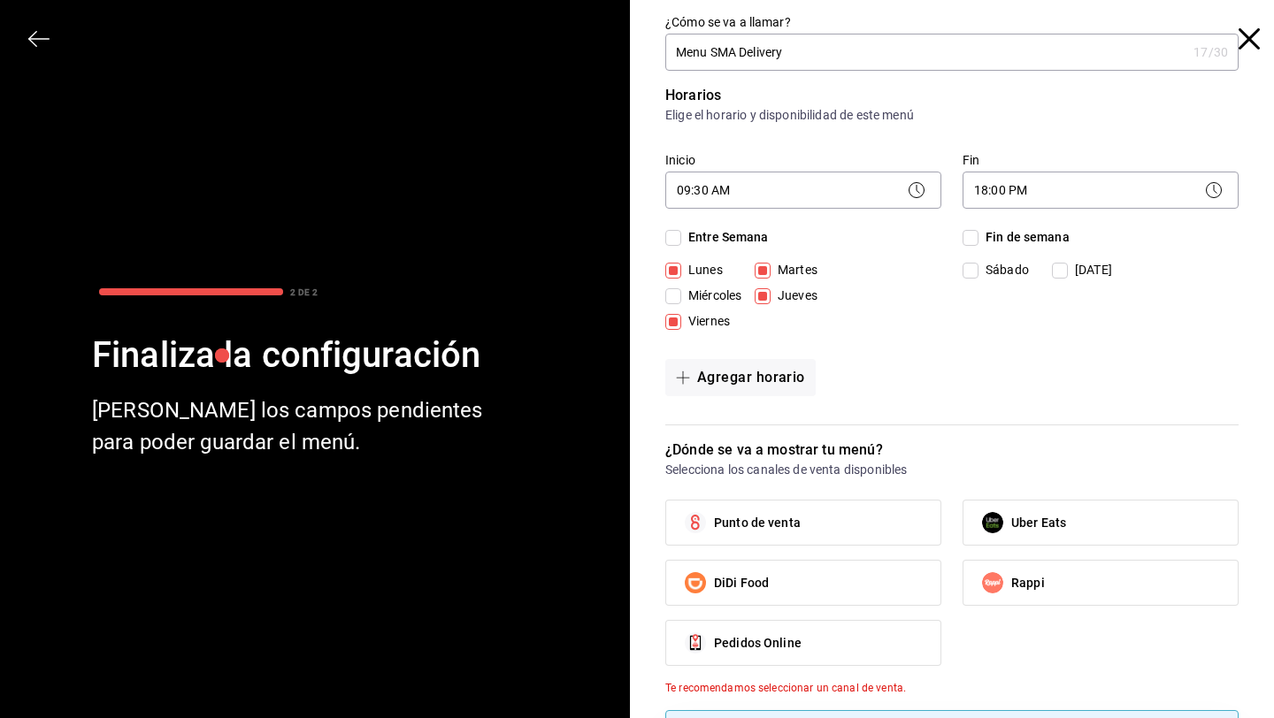
click at [972, 238] on input "Fin de semana" at bounding box center [971, 238] width 16 height 16
checkbox input "true"
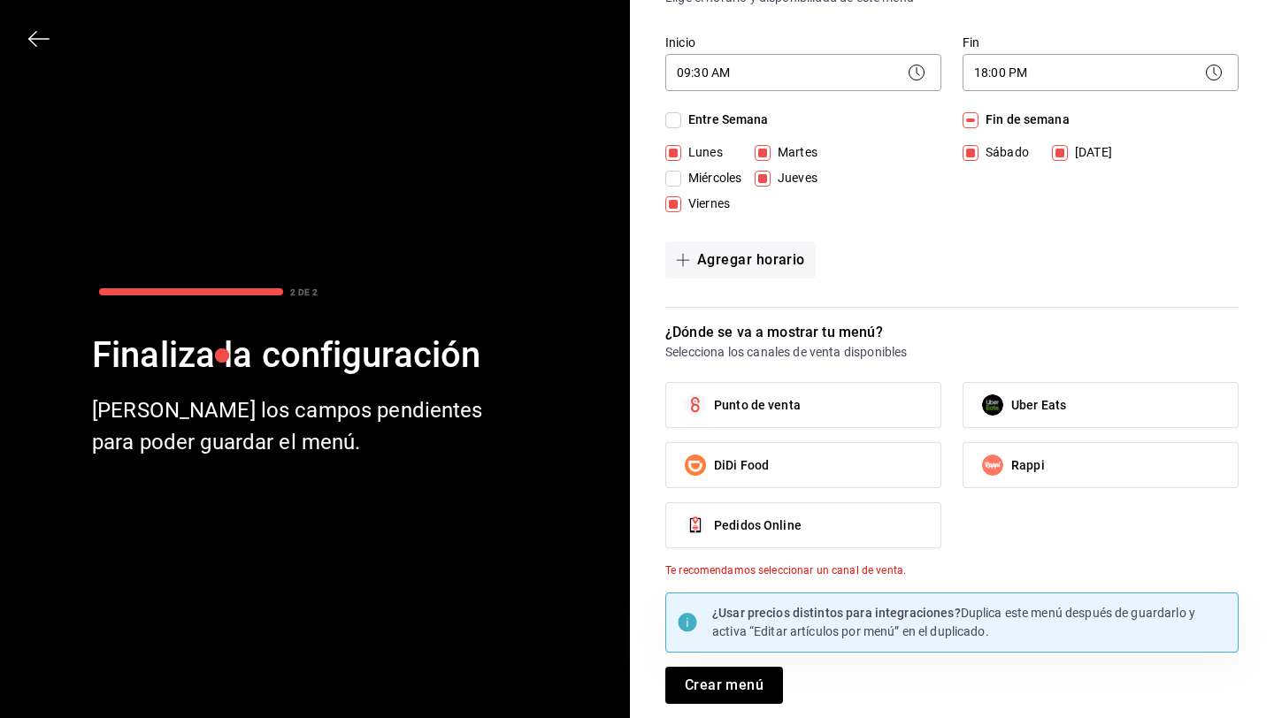
click at [1014, 406] on span "Uber Eats" at bounding box center [1038, 405] width 55 height 19
click at [1011, 406] on input "Uber Eats" at bounding box center [992, 405] width 37 height 37
checkbox input "true"
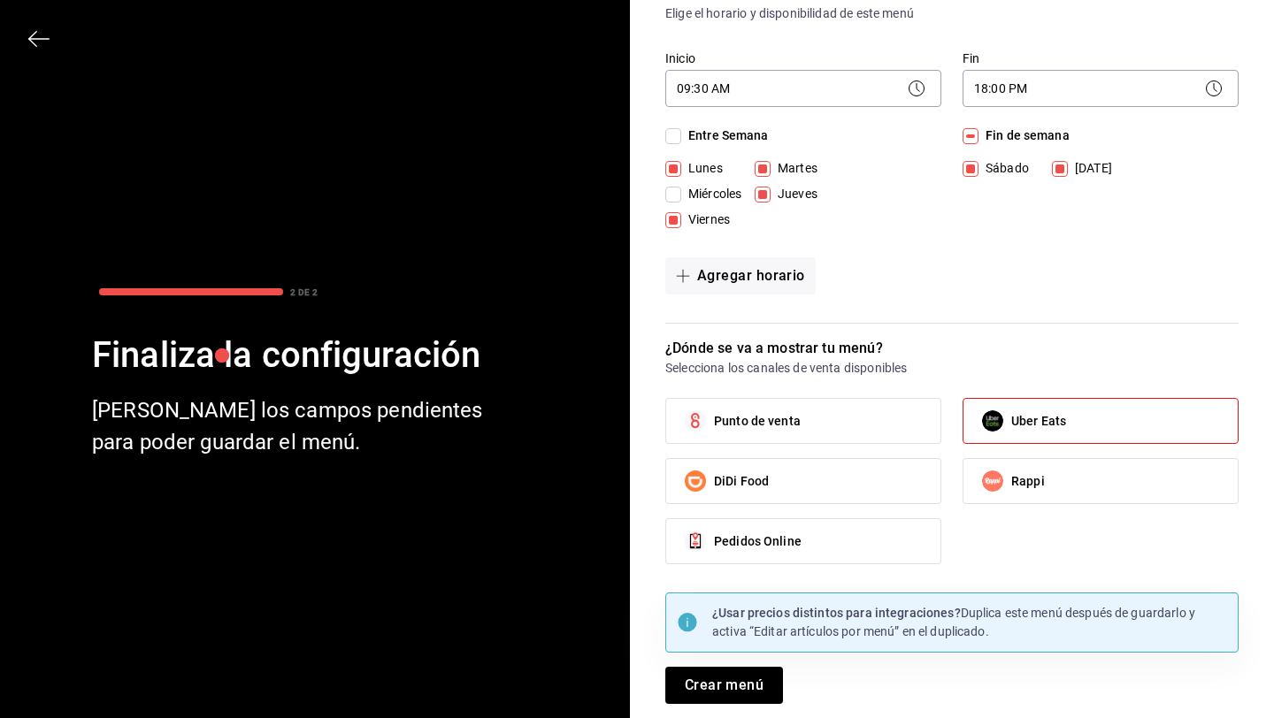
click at [1007, 484] on input "Rappi" at bounding box center [992, 481] width 37 height 37
checkbox input "true"
click at [736, 688] on button "Crear menú" at bounding box center [724, 685] width 118 height 37
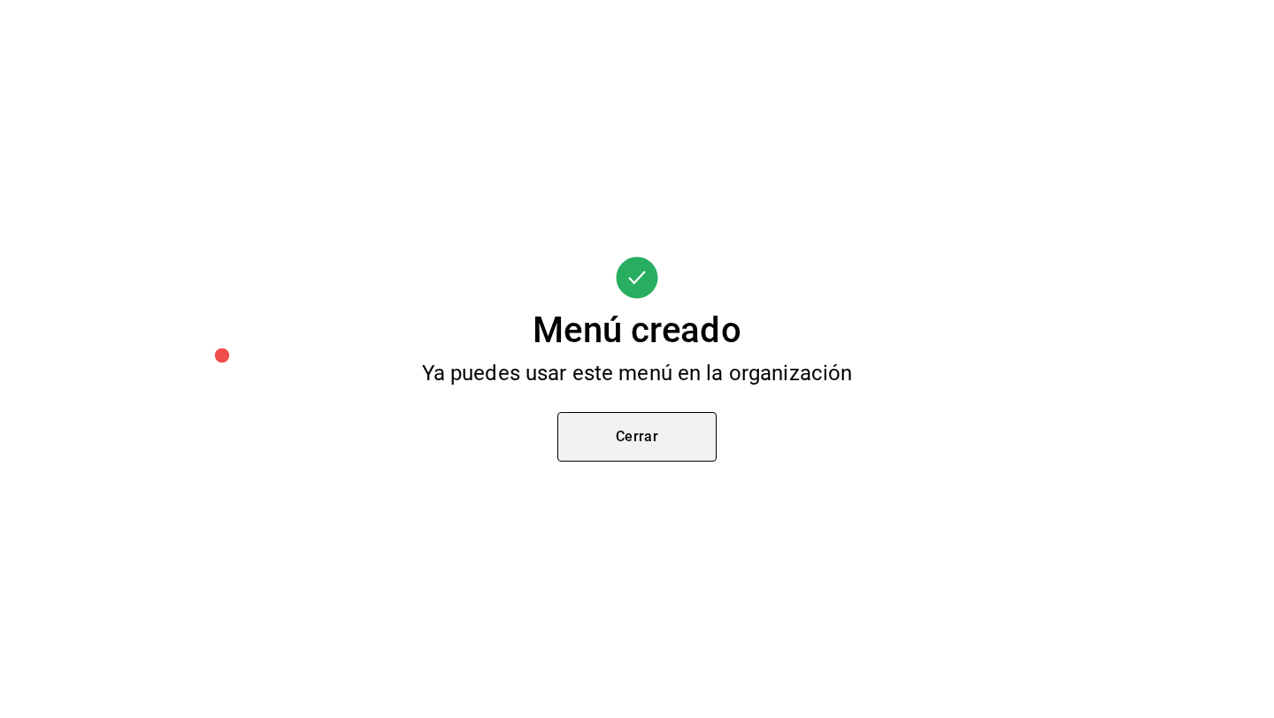
click at [632, 432] on button "Cerrar" at bounding box center [636, 437] width 159 height 50
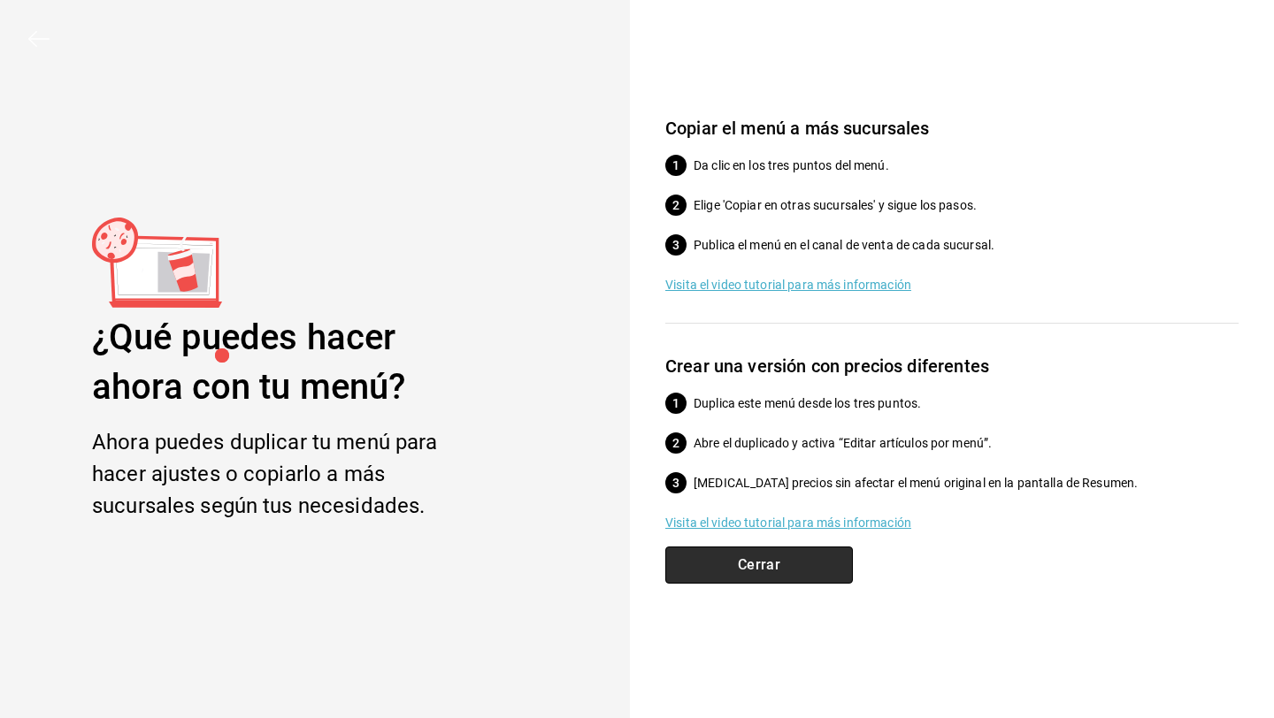
click at [775, 569] on button "Cerrar" at bounding box center [759, 565] width 188 height 37
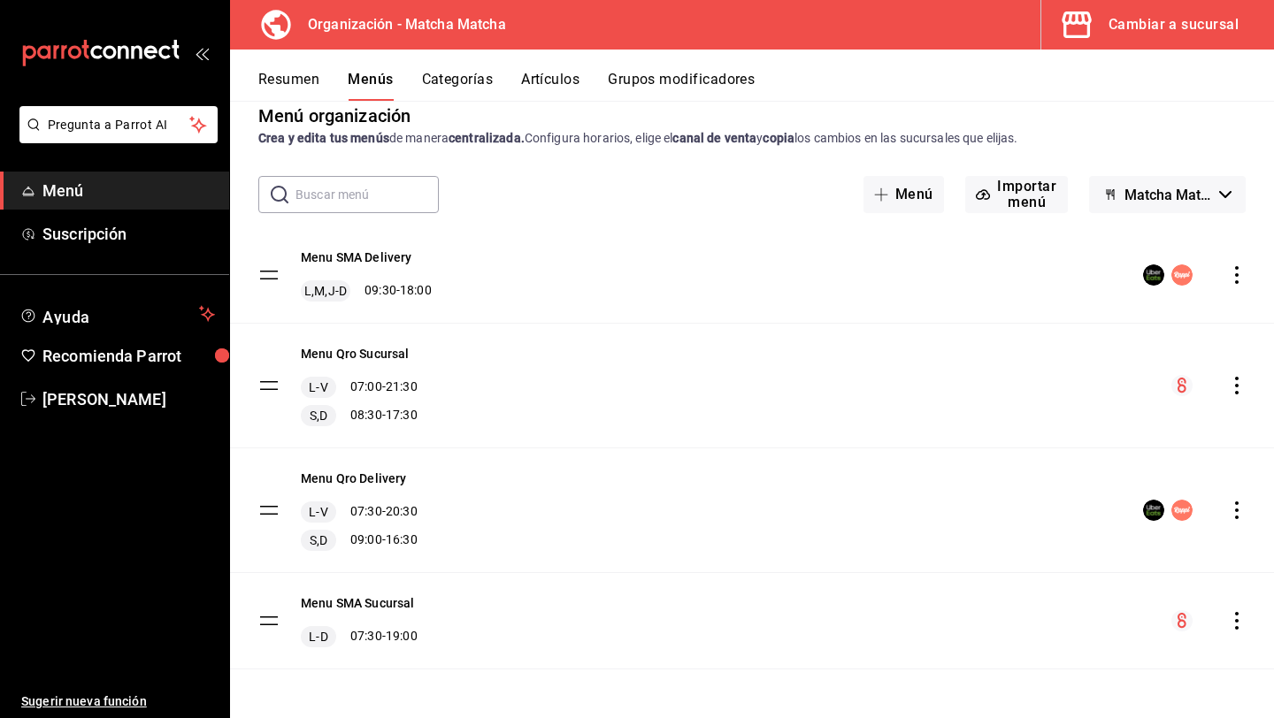
scroll to position [28, 0]
click at [308, 78] on button "Resumen" at bounding box center [288, 86] width 61 height 30
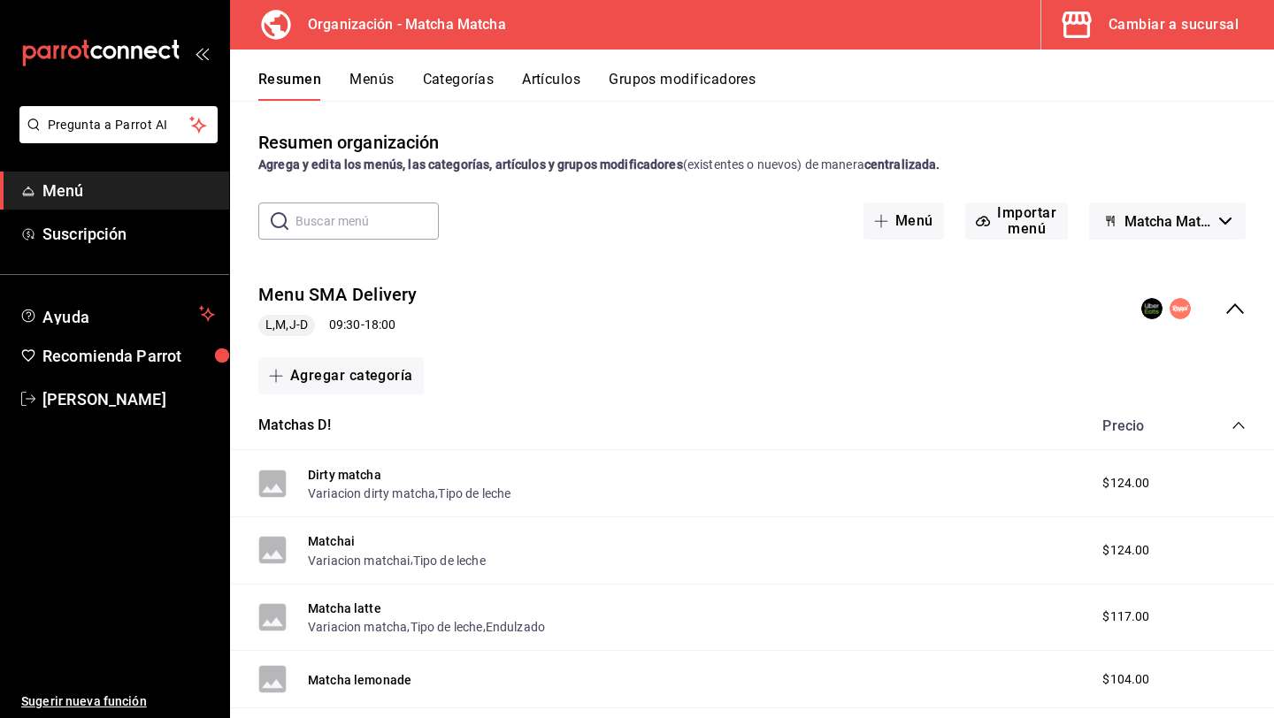
click at [435, 28] on h3 "Organización - Matcha Matcha" at bounding box center [400, 24] width 212 height 21
click at [1106, 30] on button "Cambiar a sucursal" at bounding box center [1150, 25] width 219 height 50
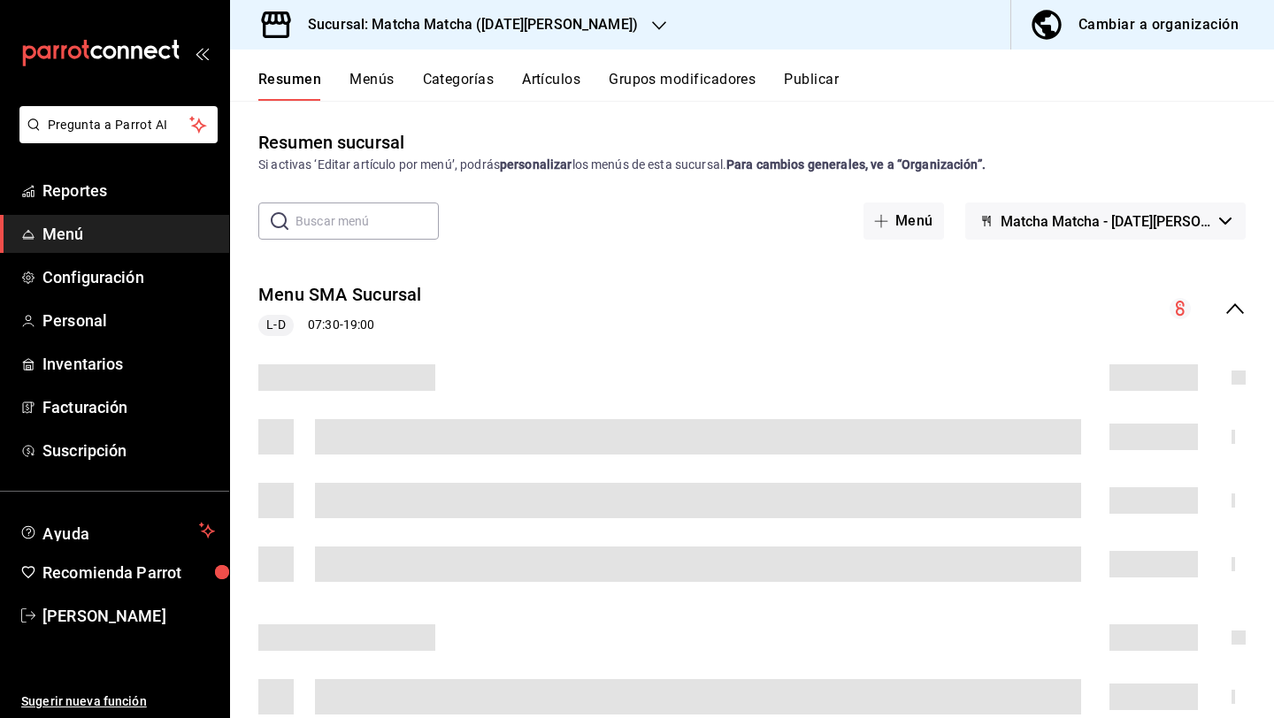
click at [377, 82] on button "Menús" at bounding box center [372, 86] width 44 height 30
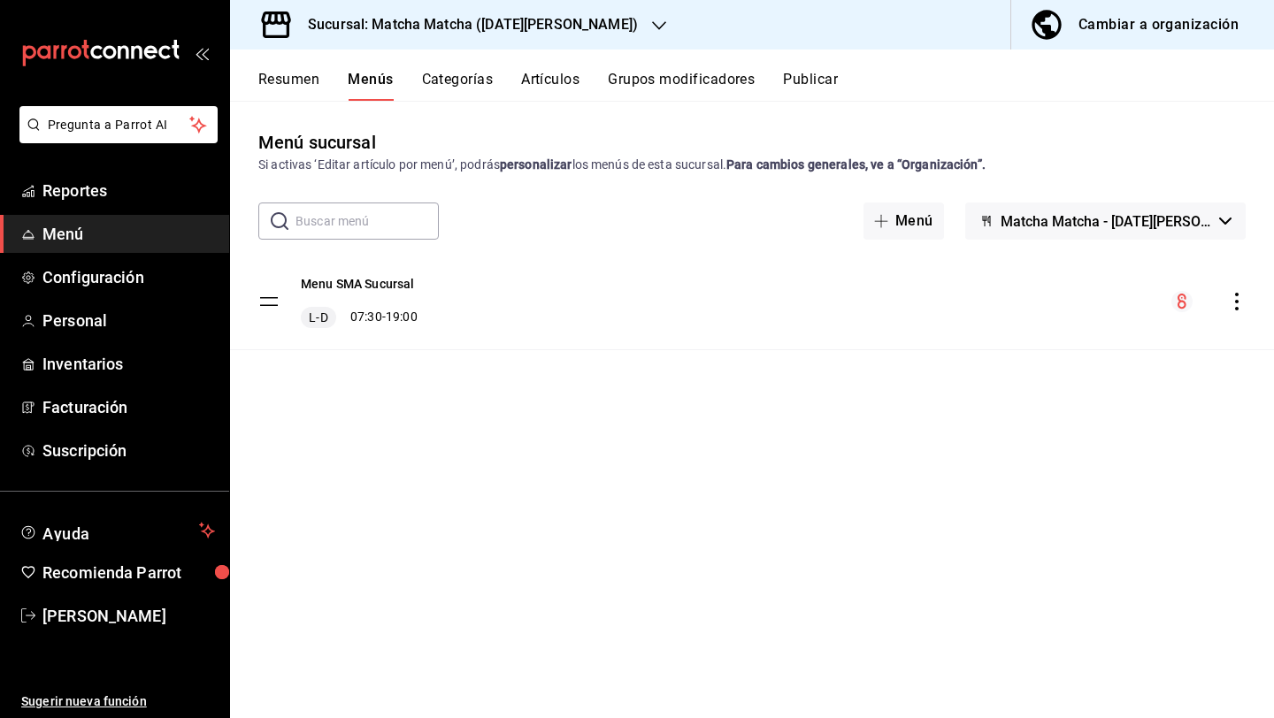
click at [819, 69] on div "Resumen Menús Categorías Artículos Grupos modificadores Publicar" at bounding box center [752, 75] width 1044 height 51
click at [818, 81] on button "Publicar" at bounding box center [810, 86] width 55 height 30
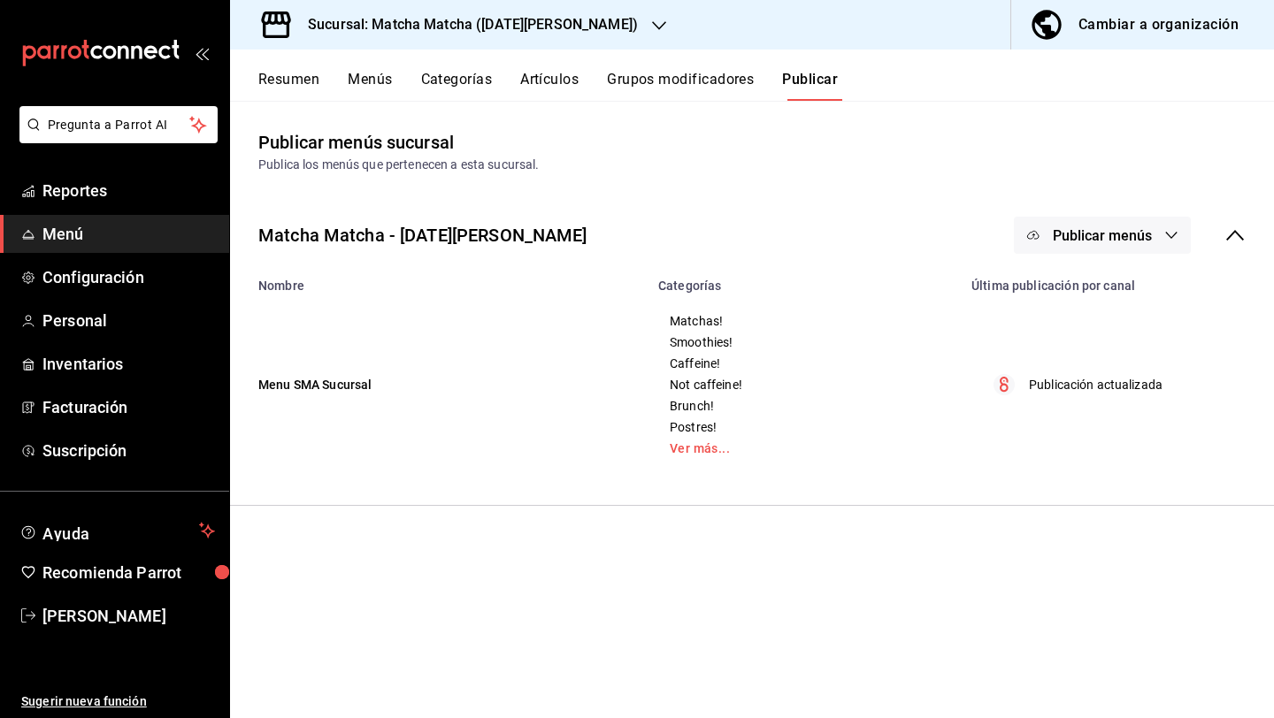
click at [1169, 235] on icon "button" at bounding box center [1172, 235] width 12 height 7
click at [1080, 177] on div at bounding box center [637, 359] width 1274 height 718
